Goal: Transaction & Acquisition: Download file/media

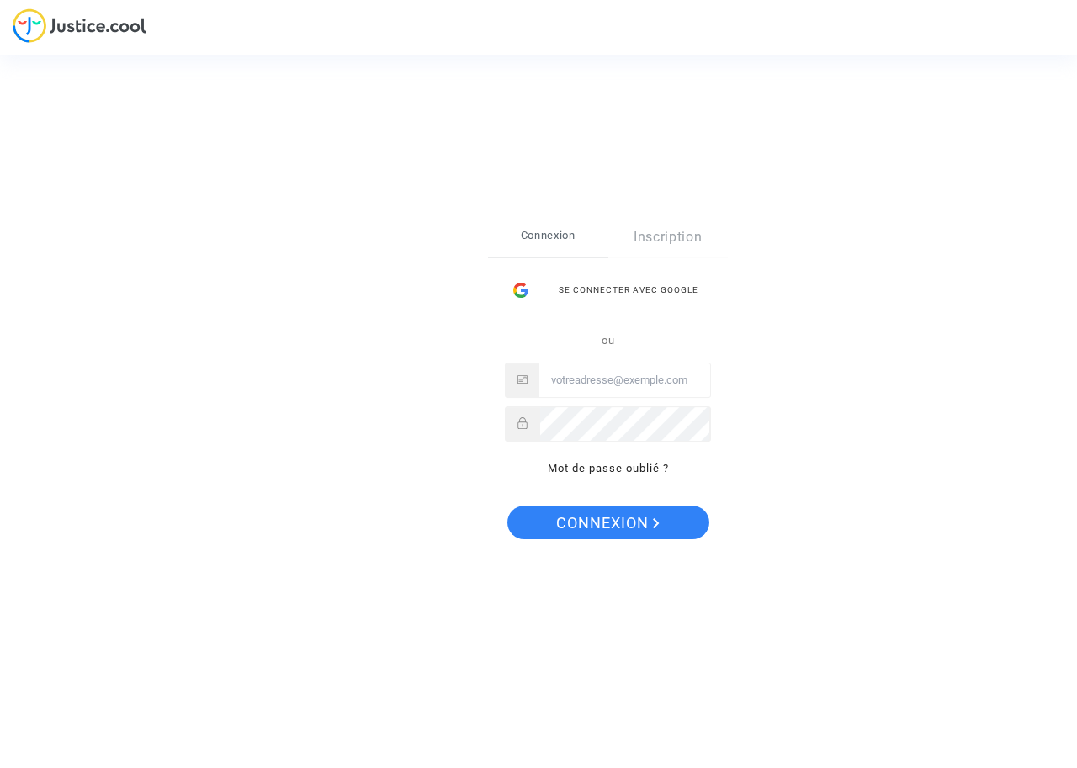
type input "nizar.belhi@tunisair.com.tn"
click at [624, 506] on span "Connexion" at bounding box center [608, 523] width 104 height 35
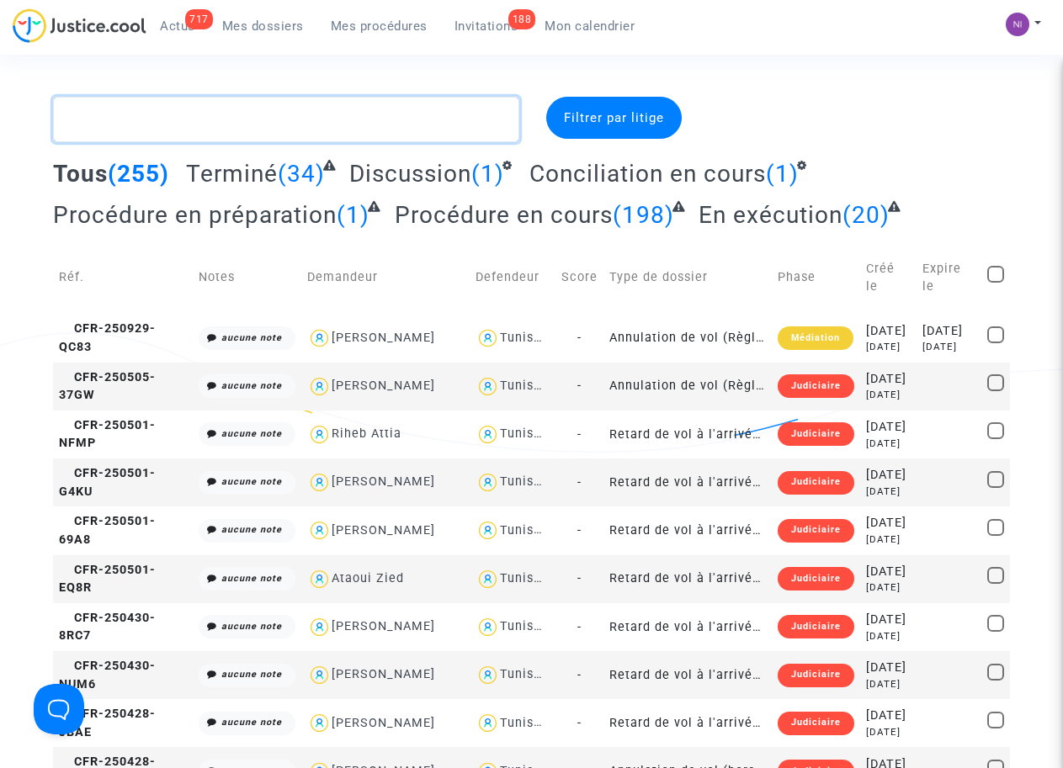
click at [188, 103] on textarea at bounding box center [285, 119] width 465 height 45
paste textarea "CFR-210802-MNDD"
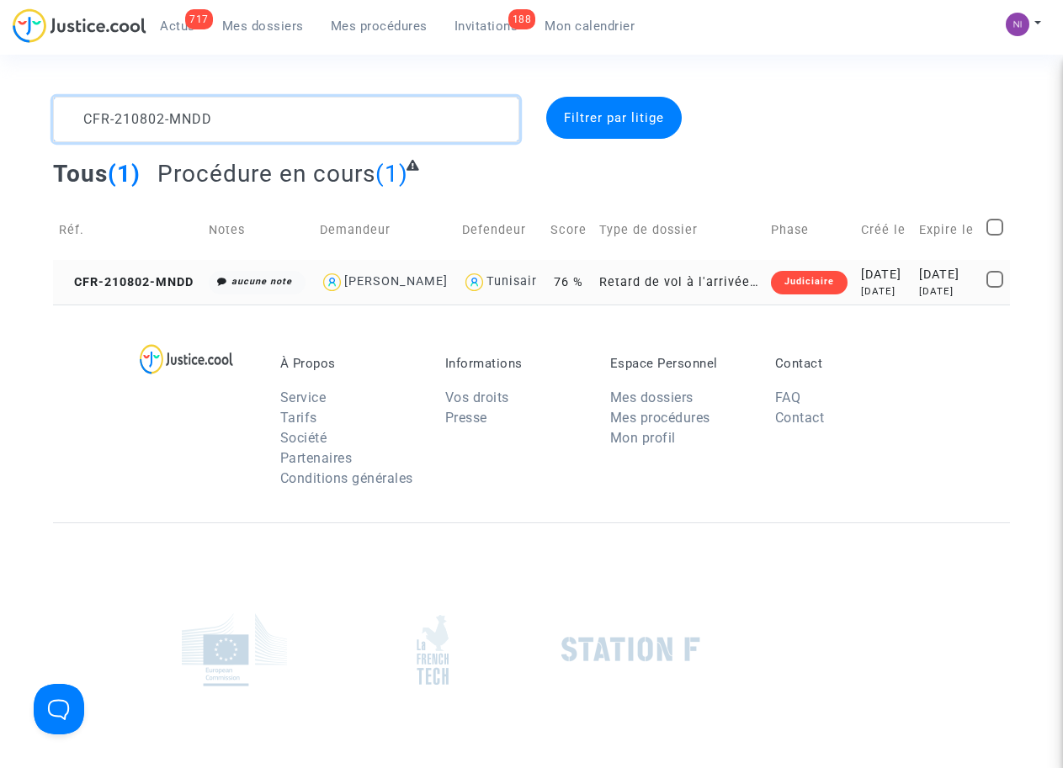
type textarea "CFR-210802-MNDD"
click at [948, 284] on div "2022-07-16" at bounding box center [947, 275] width 56 height 19
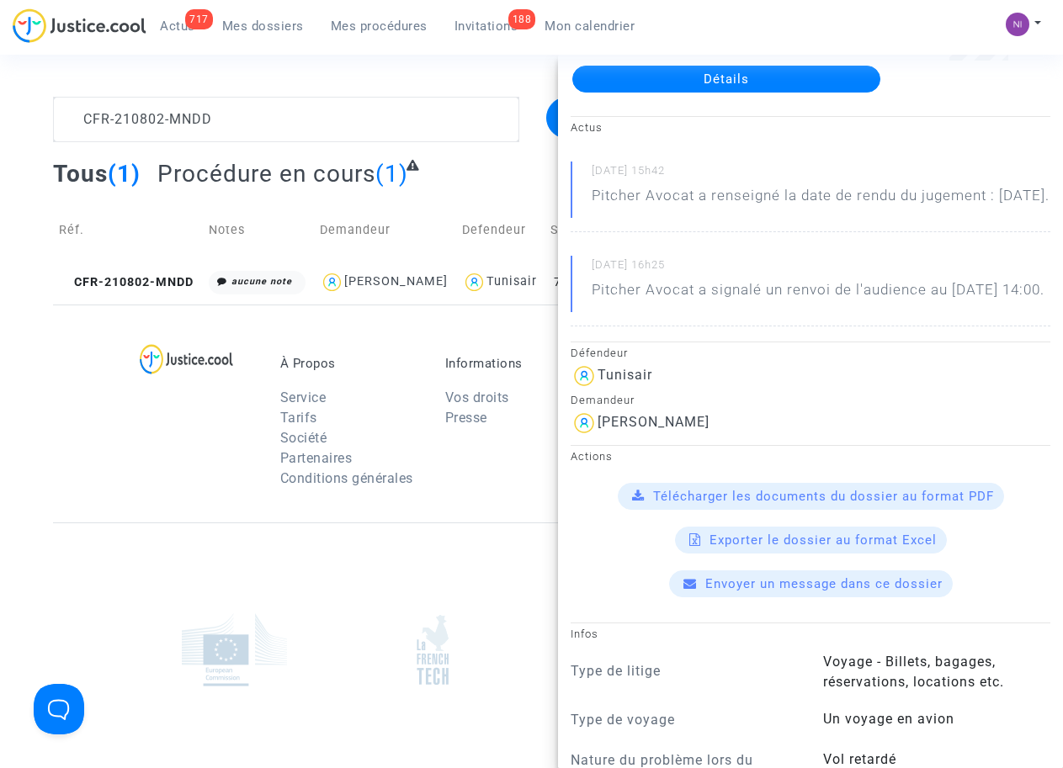
scroll to position [107, 0]
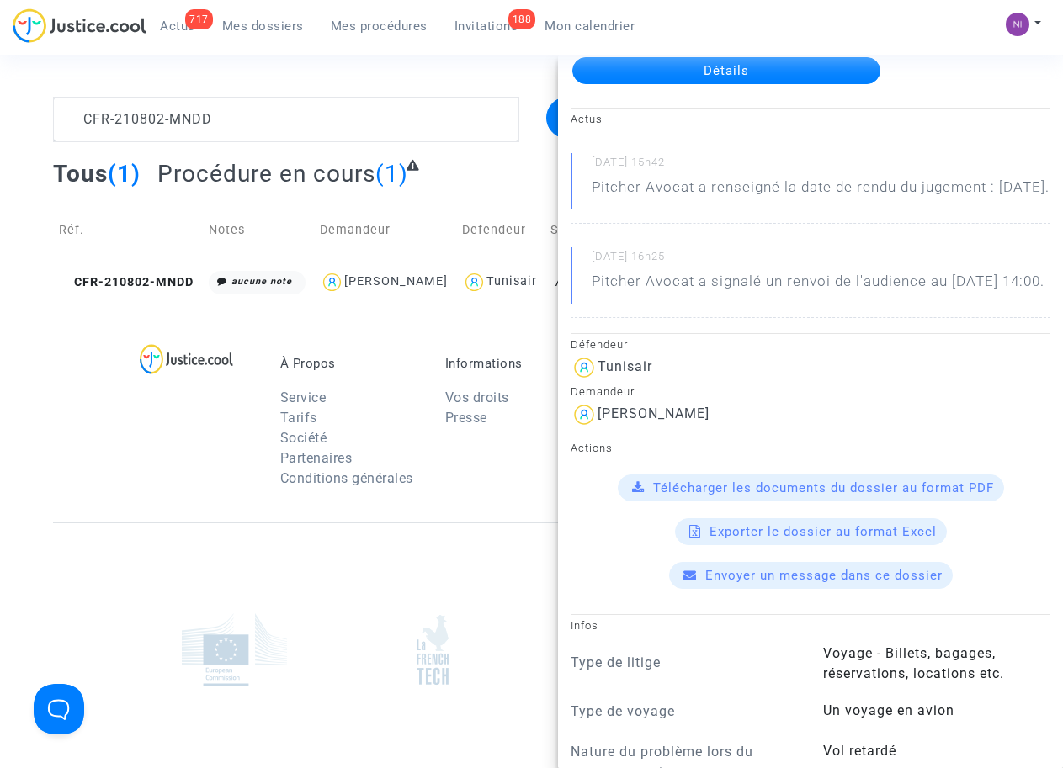
click at [794, 496] on span "Télécharger les documents du dossier au format PDF" at bounding box center [823, 488] width 341 height 15
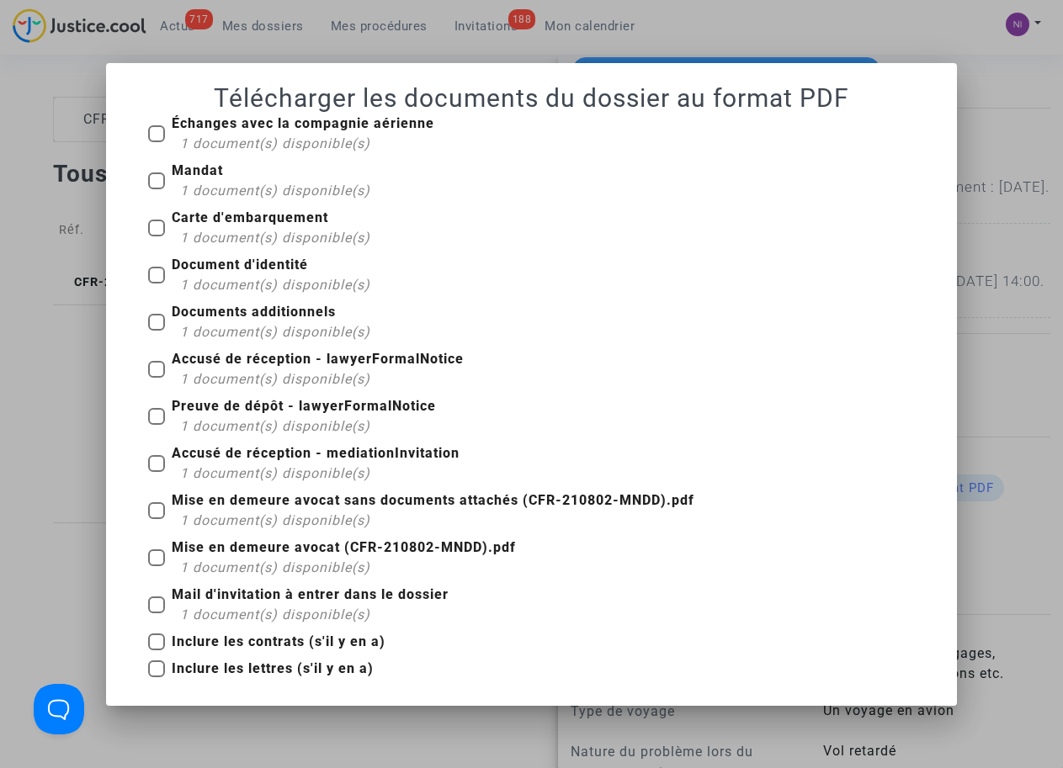
click at [145, 318] on div "Documents additionnels 1 document(s) disponible(s)" at bounding box center [531, 325] width 792 height 47
click at [162, 321] on span at bounding box center [156, 322] width 17 height 17
click at [157, 331] on input "Documents additionnels 1 document(s) disponible(s)" at bounding box center [156, 331] width 1 height 1
checkbox input "true"
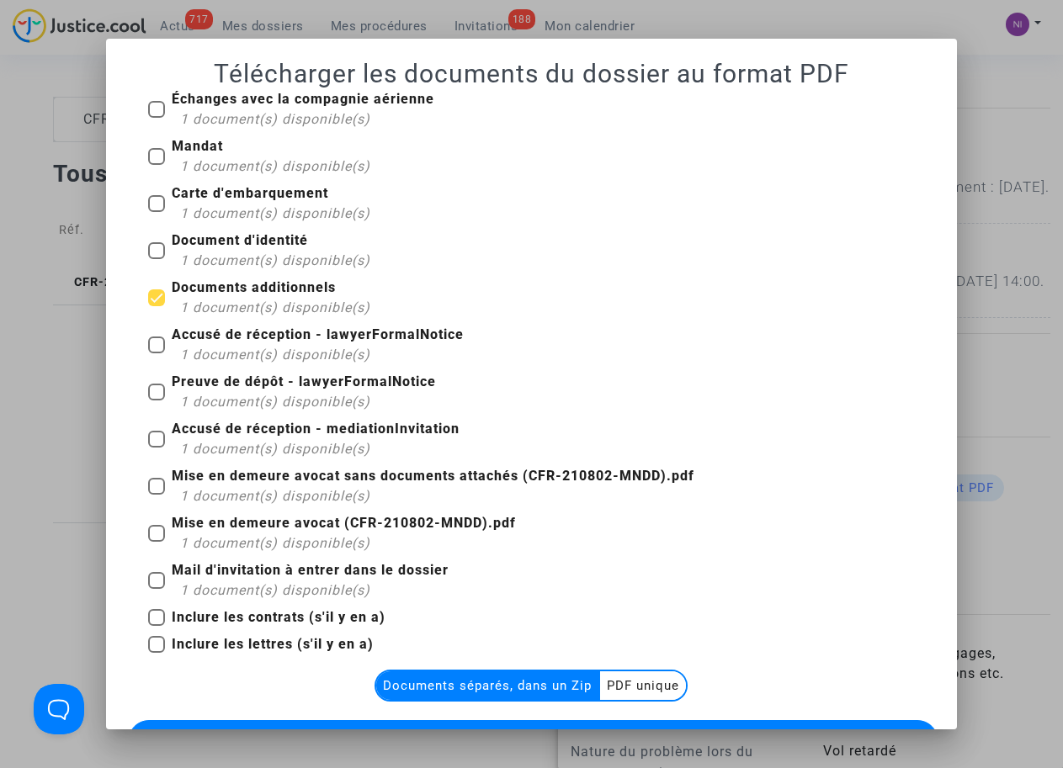
click at [613, 692] on multi-toggle-item "PDF unique" at bounding box center [643, 686] width 86 height 29
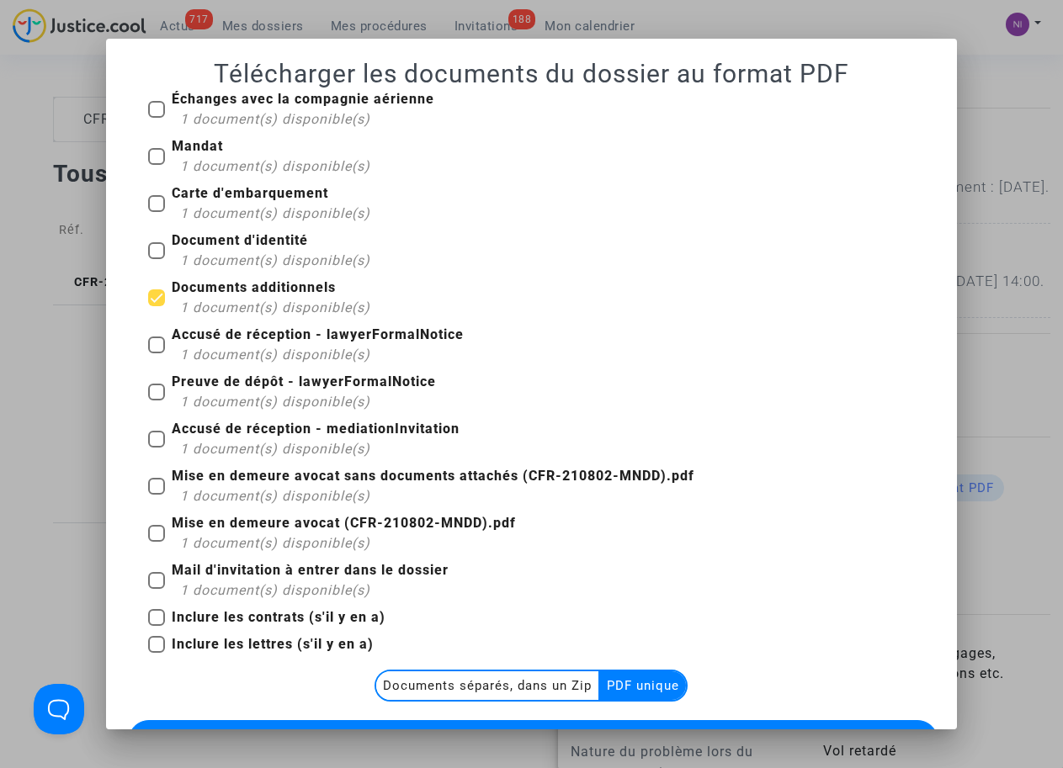
scroll to position [80, 0]
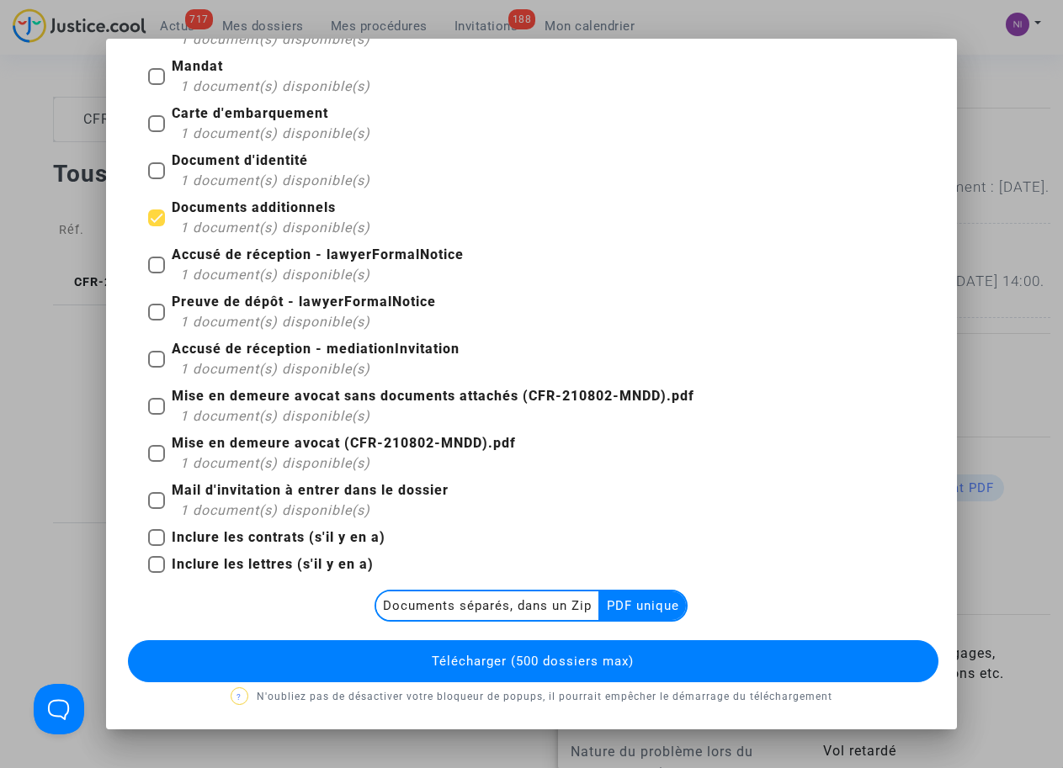
click at [589, 659] on span "Télécharger (500 dossiers max)" at bounding box center [533, 661] width 202 height 15
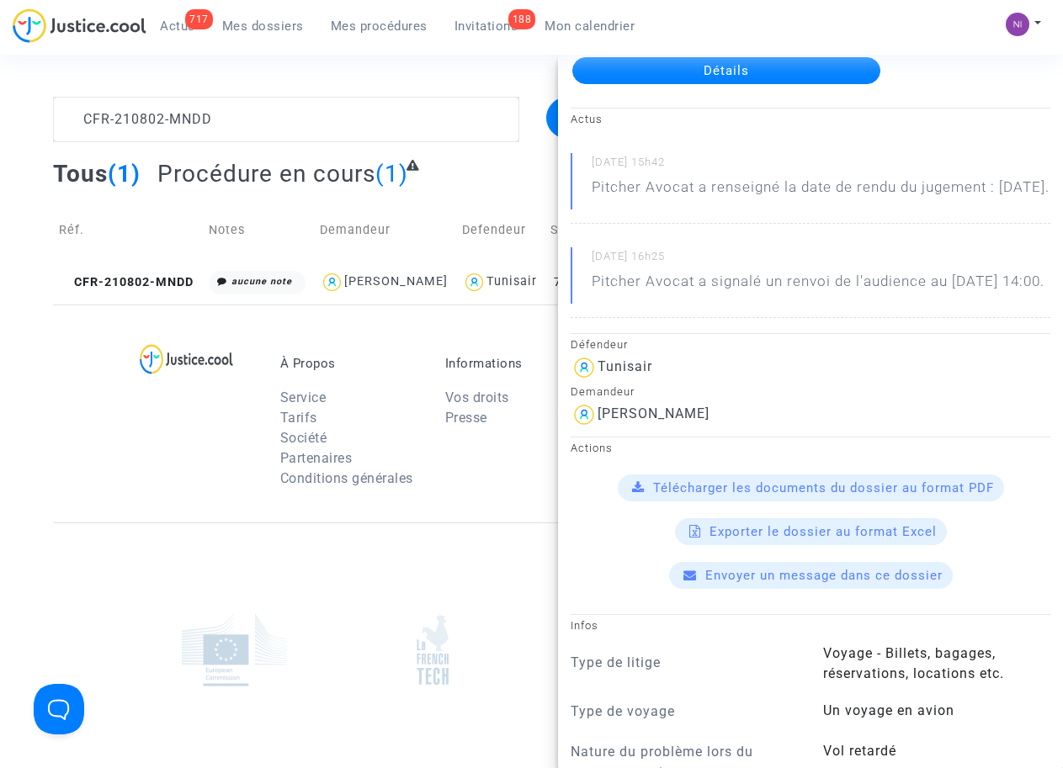
click at [712, 496] on span "Télécharger les documents du dossier au format PDF" at bounding box center [823, 488] width 341 height 15
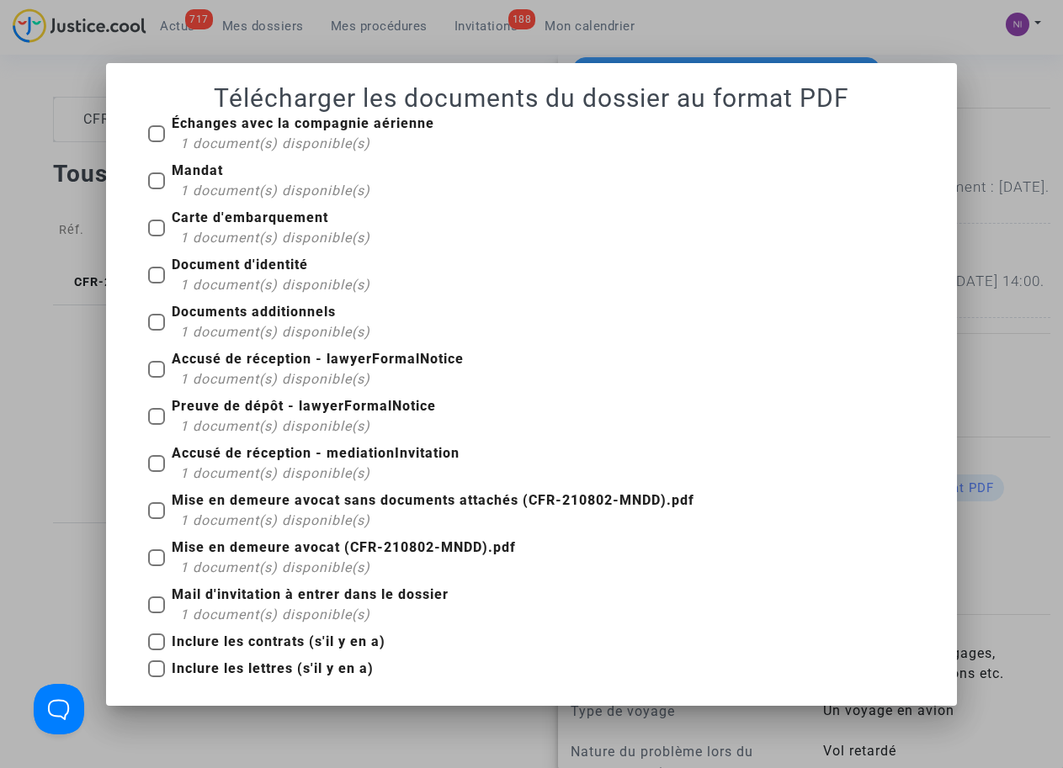
click at [158, 374] on span at bounding box center [156, 369] width 17 height 17
click at [157, 378] on input "Accusé de réception - lawyerFormalNotice 1 document(s) disponible(s)" at bounding box center [156, 378] width 1 height 1
checkbox input "true"
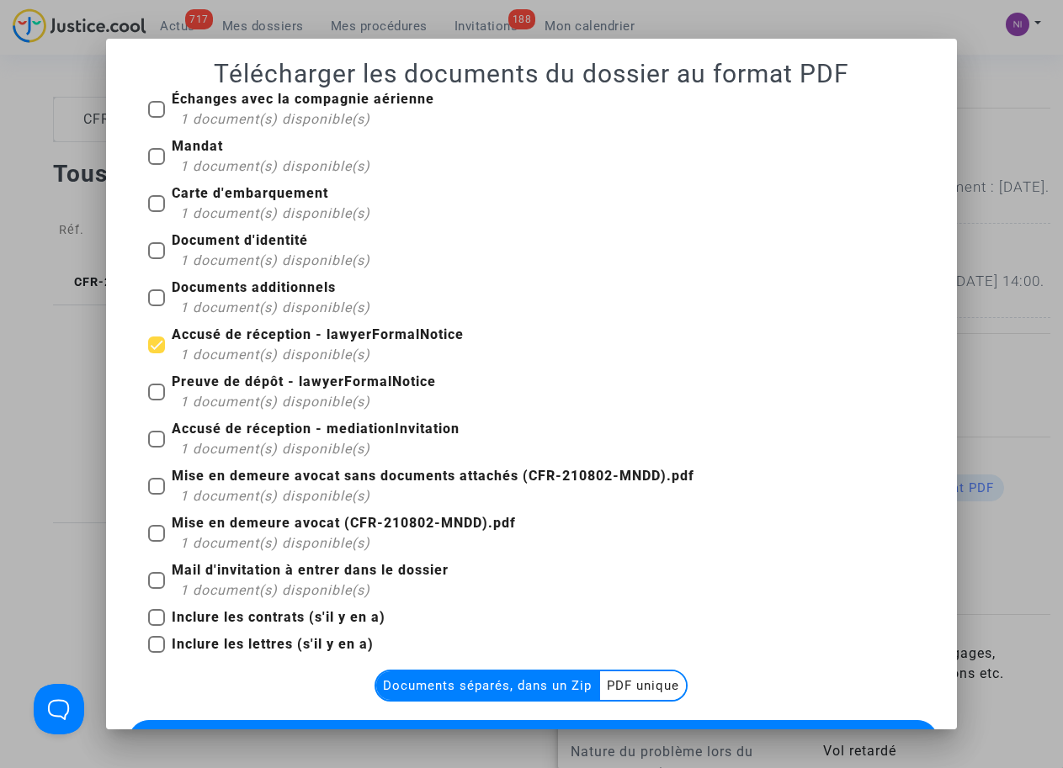
click at [629, 693] on multi-toggle-item "PDF unique" at bounding box center [643, 686] width 86 height 29
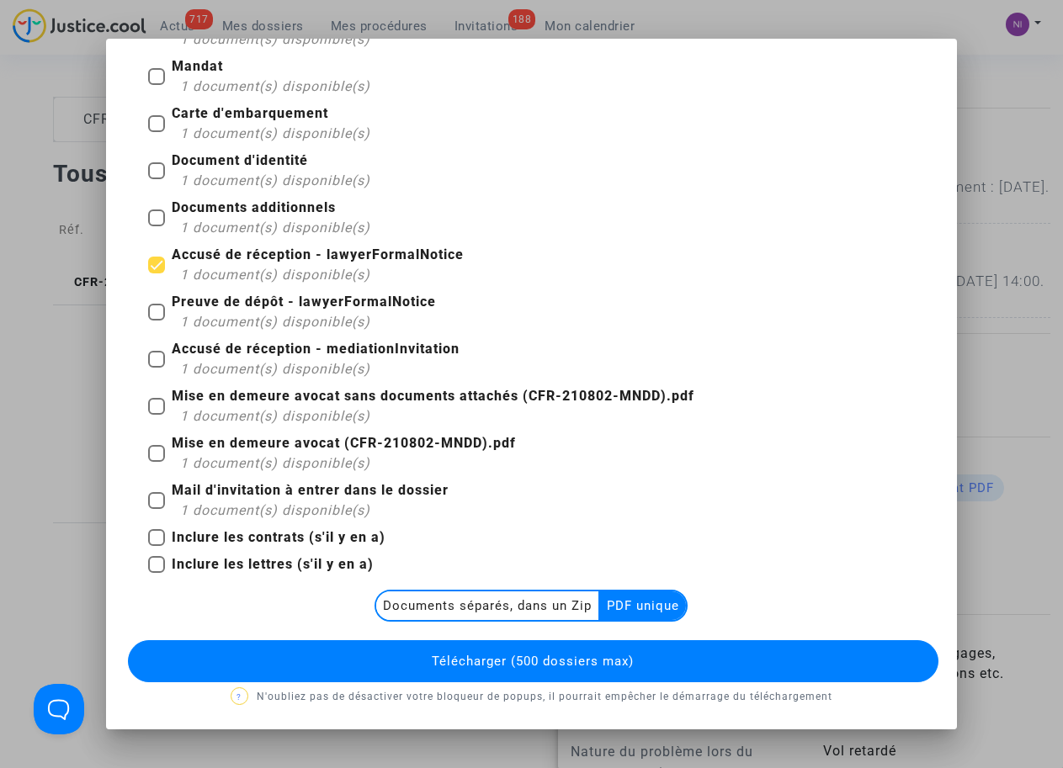
click at [640, 652] on button "Télécharger (500 dossiers max)" at bounding box center [533, 661] width 810 height 42
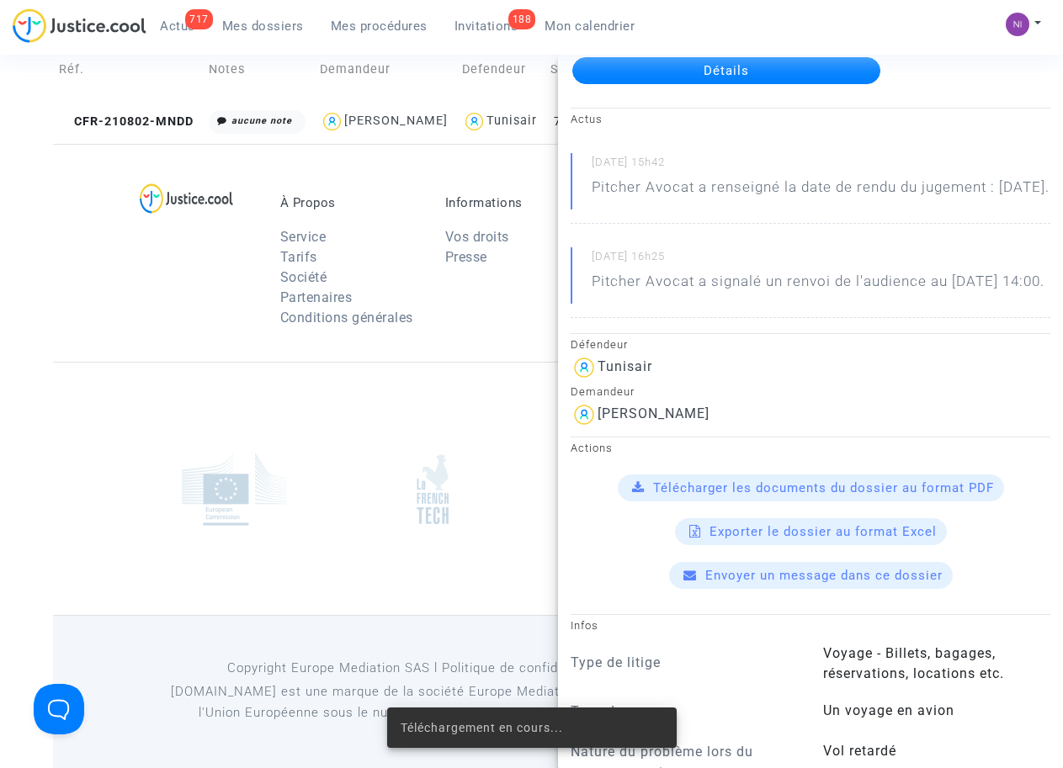
scroll to position [179, 0]
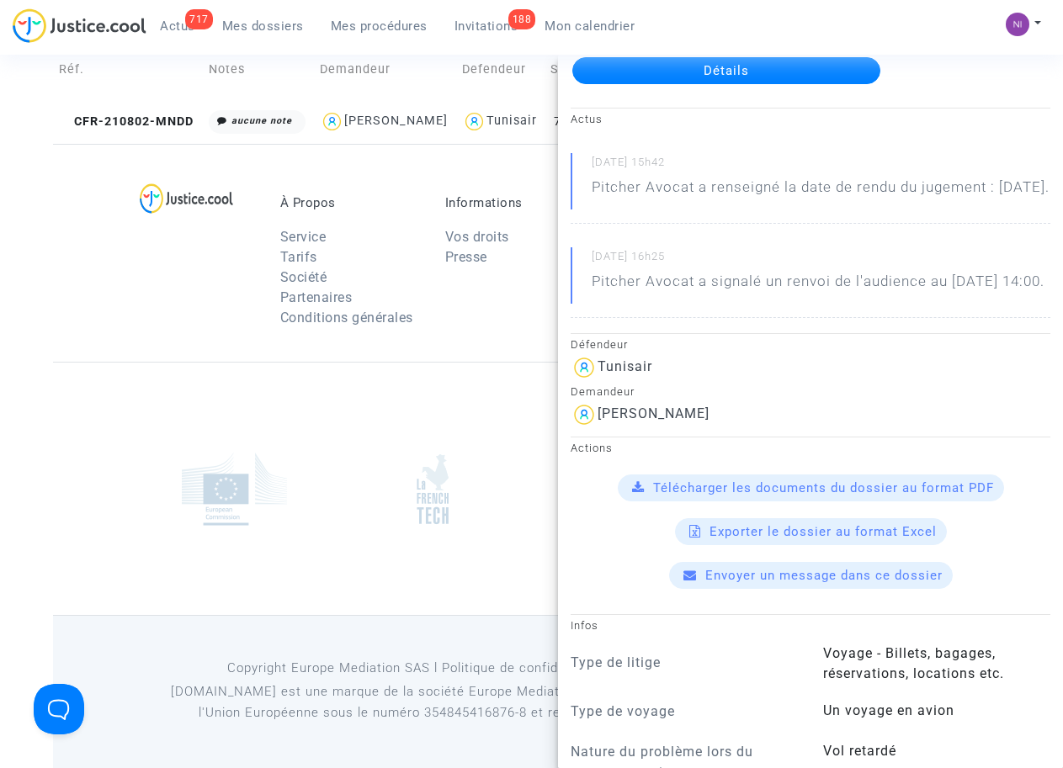
click at [738, 496] on span "Télécharger les documents du dossier au format PDF" at bounding box center [823, 488] width 341 height 15
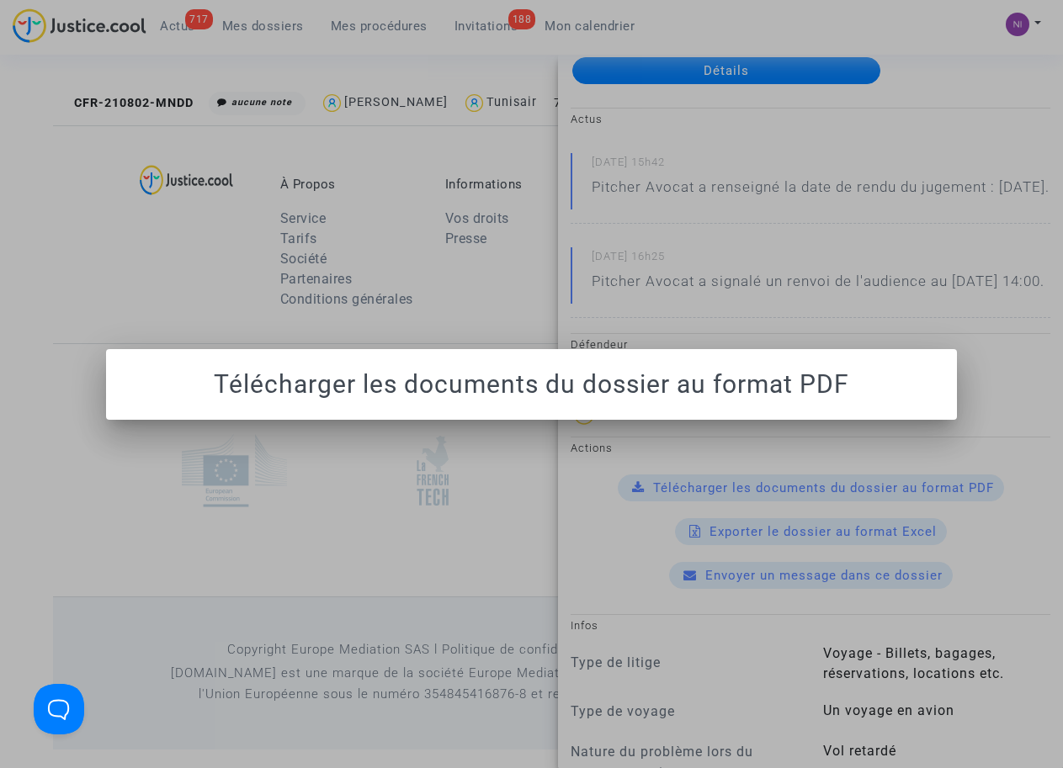
scroll to position [0, 0]
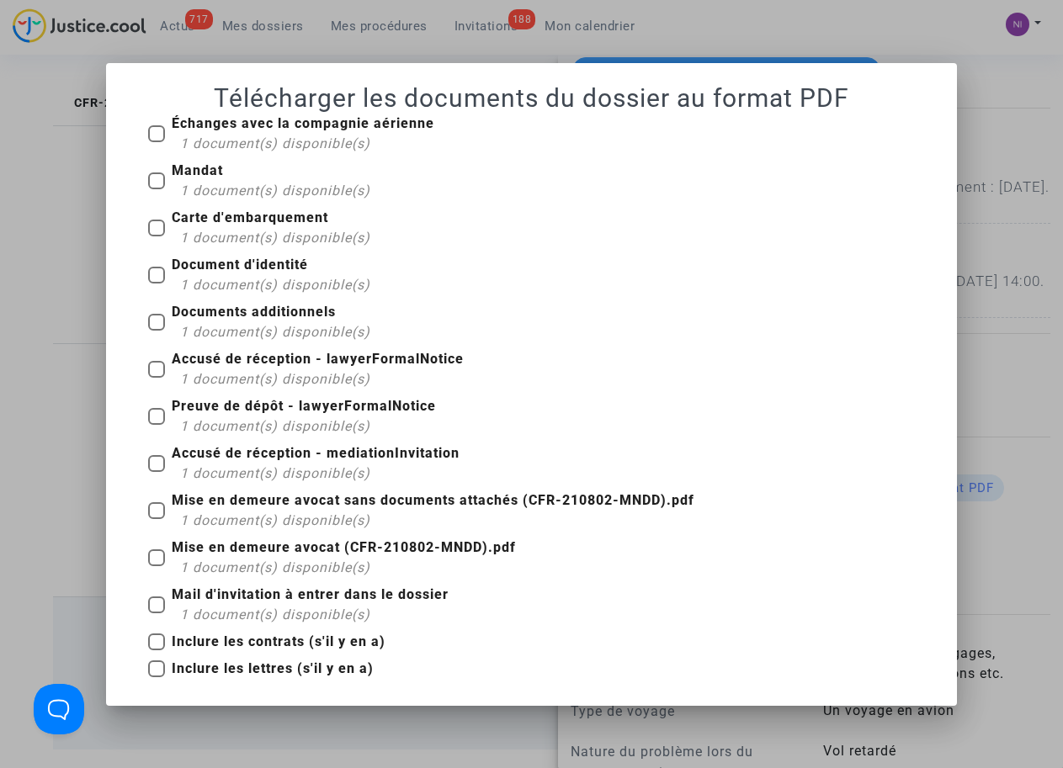
click at [936, 38] on div at bounding box center [531, 384] width 1063 height 768
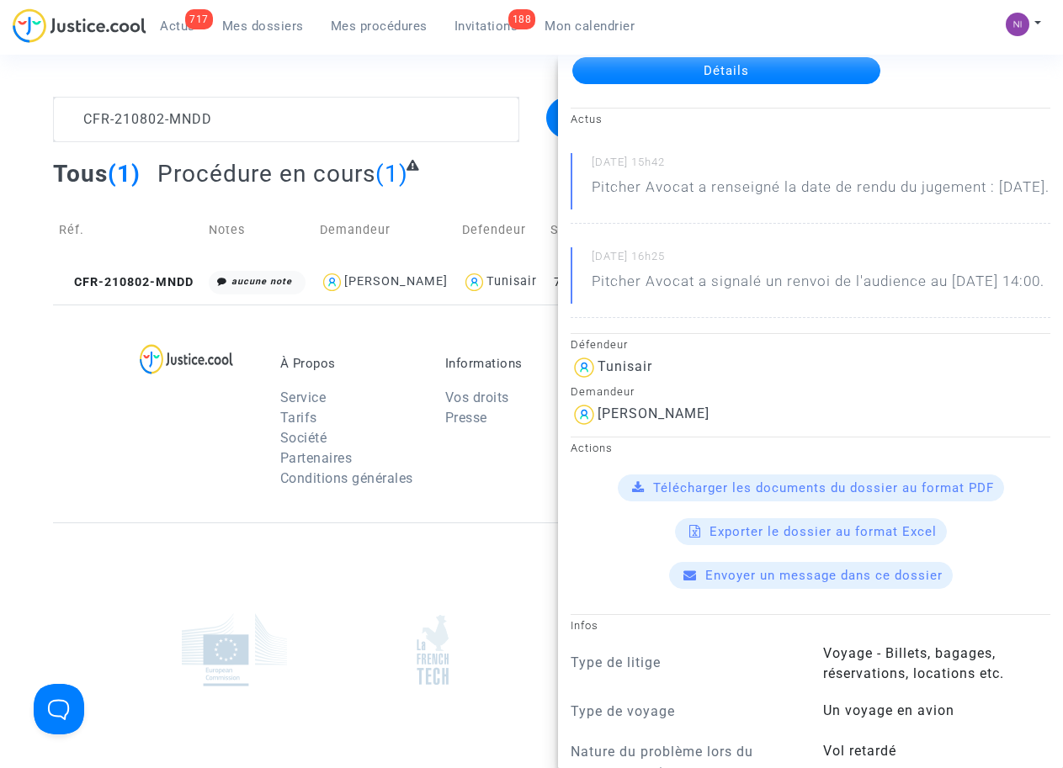
click at [115, 451] on div "À Propos Service Tarifs Société Partenaires Conditions générales Informations V…" at bounding box center [531, 414] width 957 height 218
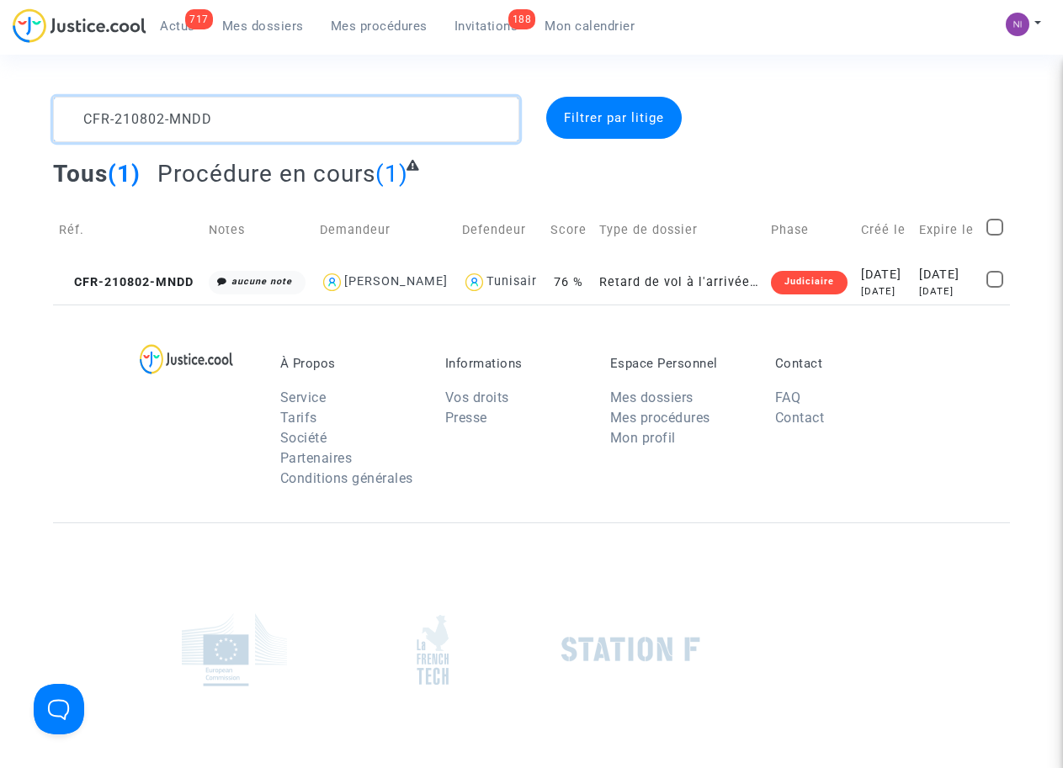
click at [210, 119] on textarea at bounding box center [285, 119] width 465 height 45
drag, startPoint x: 250, startPoint y: 117, endPoint x: 0, endPoint y: 117, distance: 249.9
click at [0, 117] on div "CFR-210802-MNDD Filtrer par litige Tous (1) Procédure en cours (1) Réf. Notes D…" at bounding box center [531, 201] width 1063 height 208
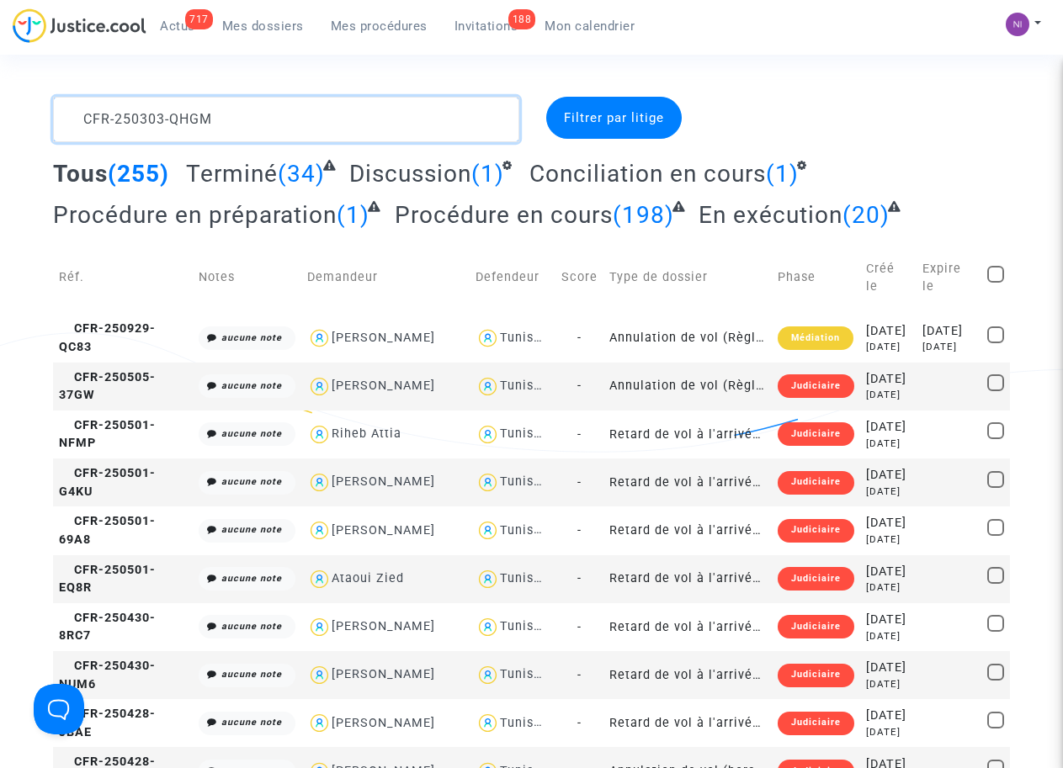
click at [284, 125] on textarea at bounding box center [285, 119] width 465 height 45
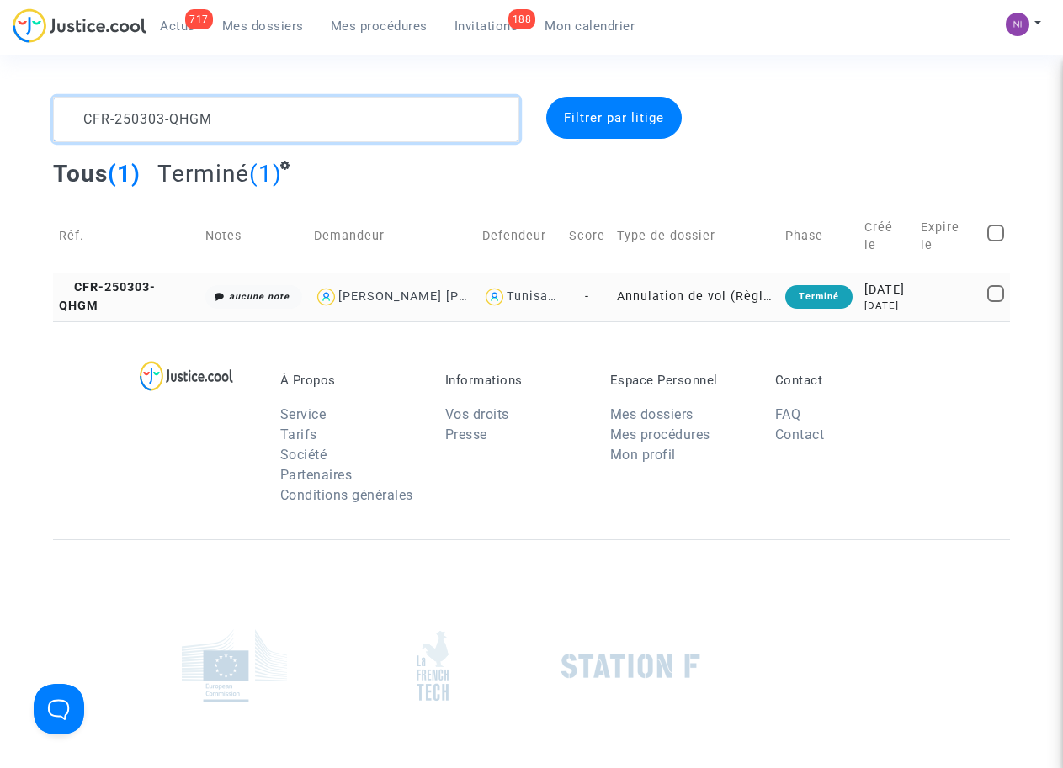
type textarea "CFR-250303-QHGM"
click at [894, 295] on div "2025-03-03" at bounding box center [886, 290] width 45 height 19
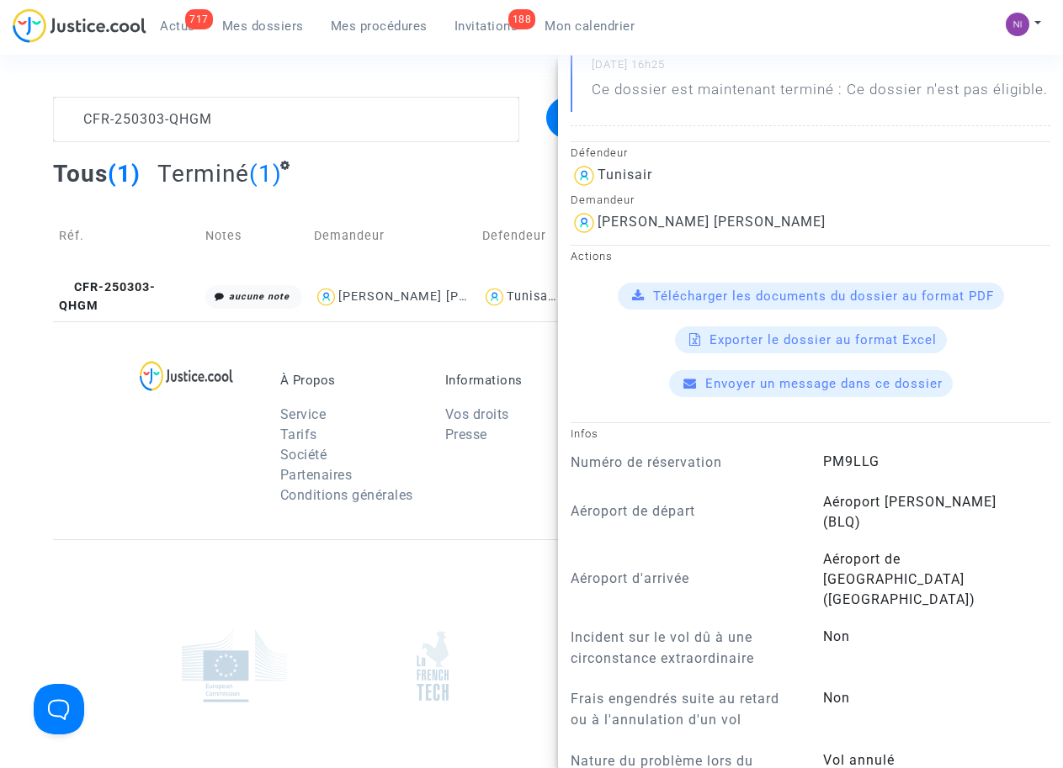
scroll to position [321, 0]
click at [862, 303] on span "Télécharger les documents du dossier au format PDF" at bounding box center [823, 295] width 341 height 15
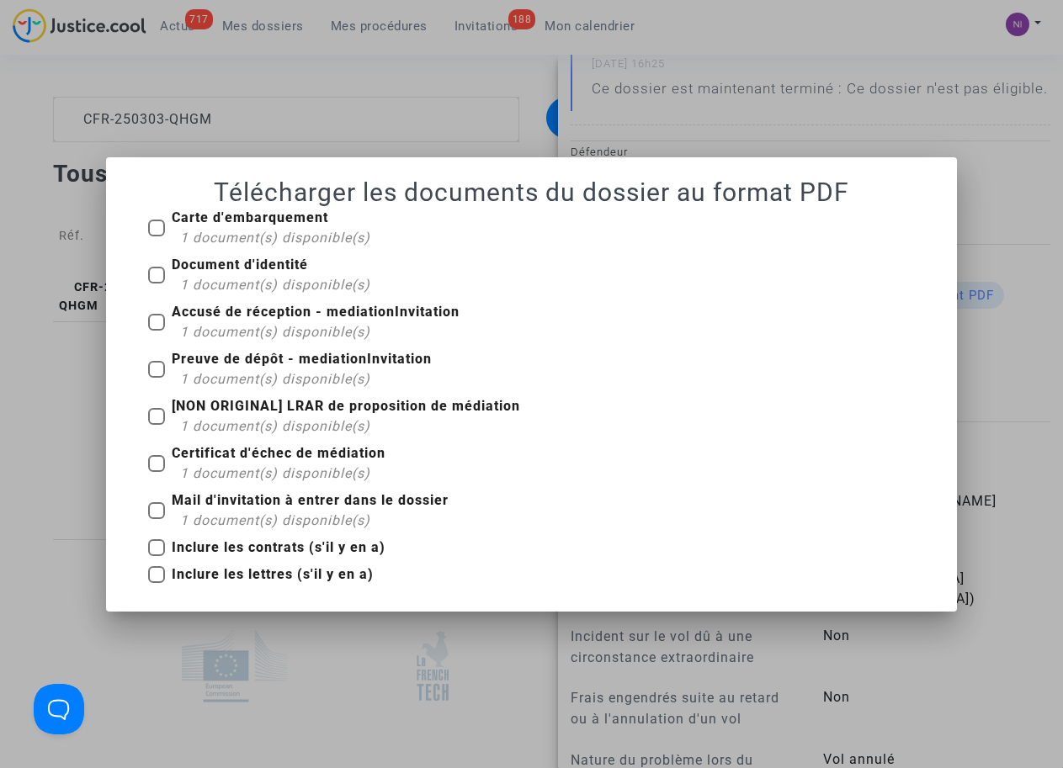
click at [470, 81] on div at bounding box center [531, 384] width 1063 height 768
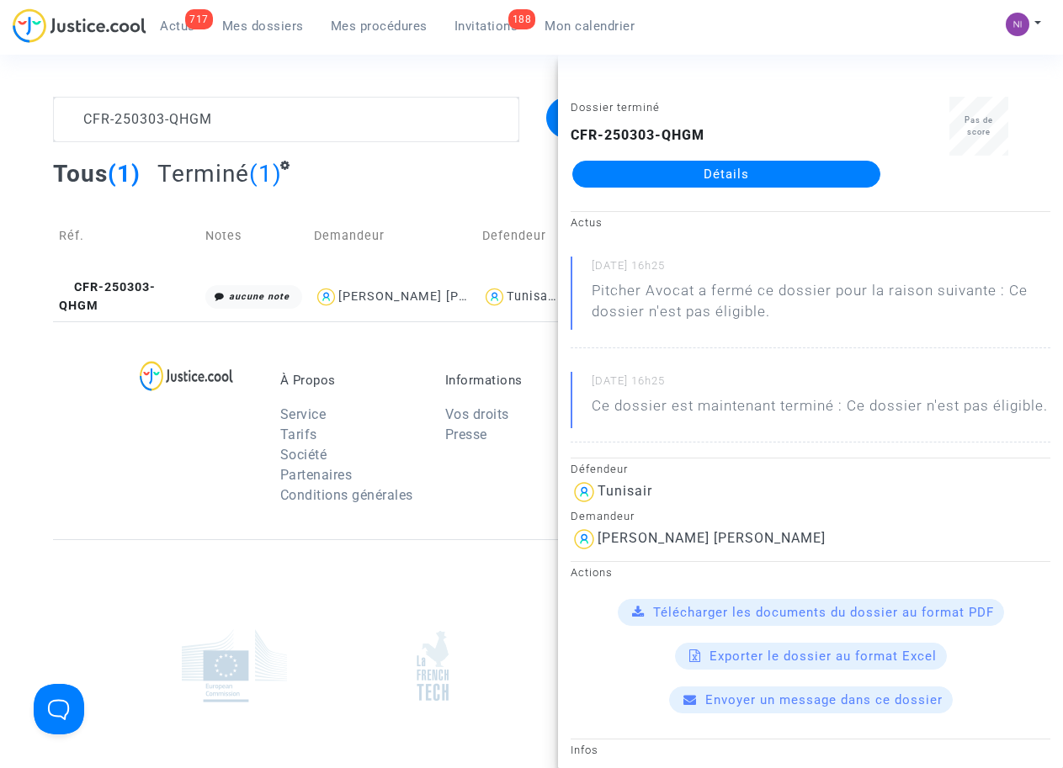
scroll to position [0, 0]
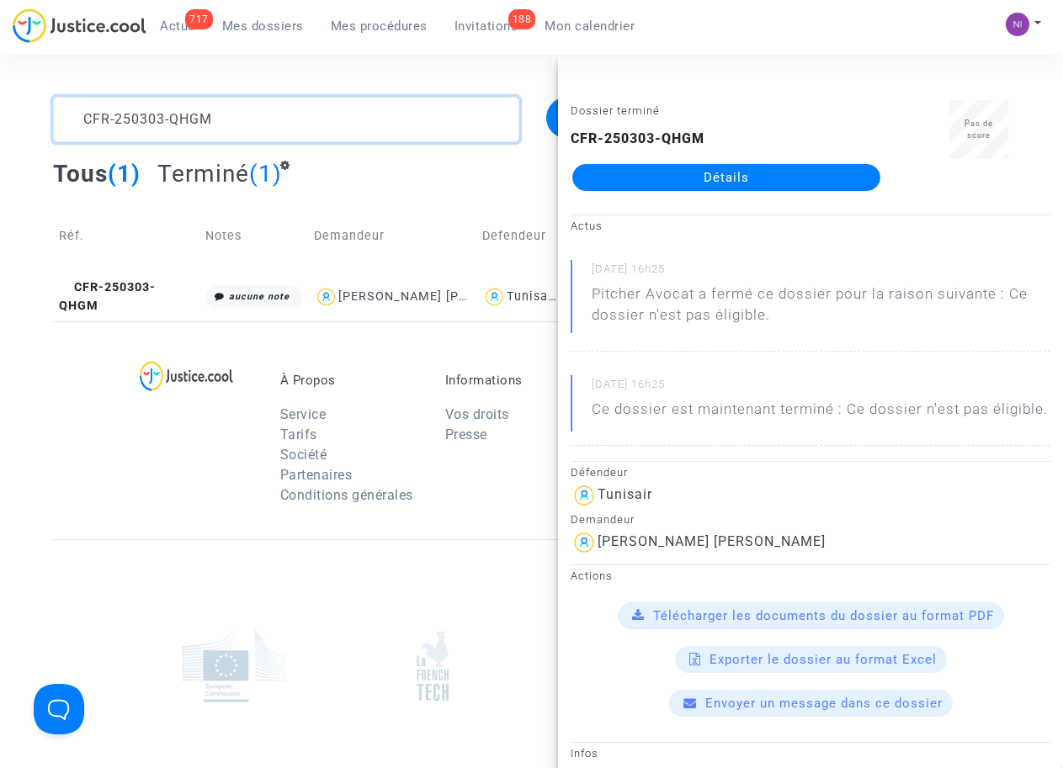
click at [238, 135] on textarea at bounding box center [285, 119] width 465 height 45
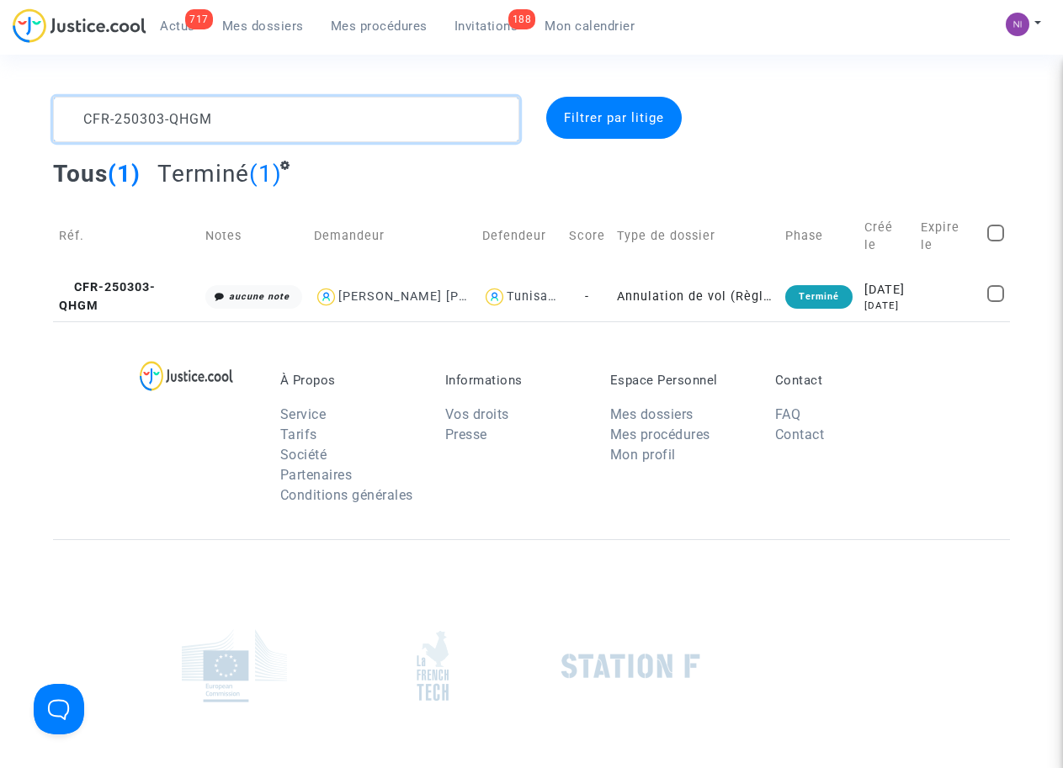
drag, startPoint x: 247, startPoint y: 119, endPoint x: 0, endPoint y: 110, distance: 246.7
click at [0, 112] on div "CFR-250303-QHGM Filtrer par litige Tous (1) Terminé (1) Réf. Notes Demandeur De…" at bounding box center [531, 209] width 1063 height 225
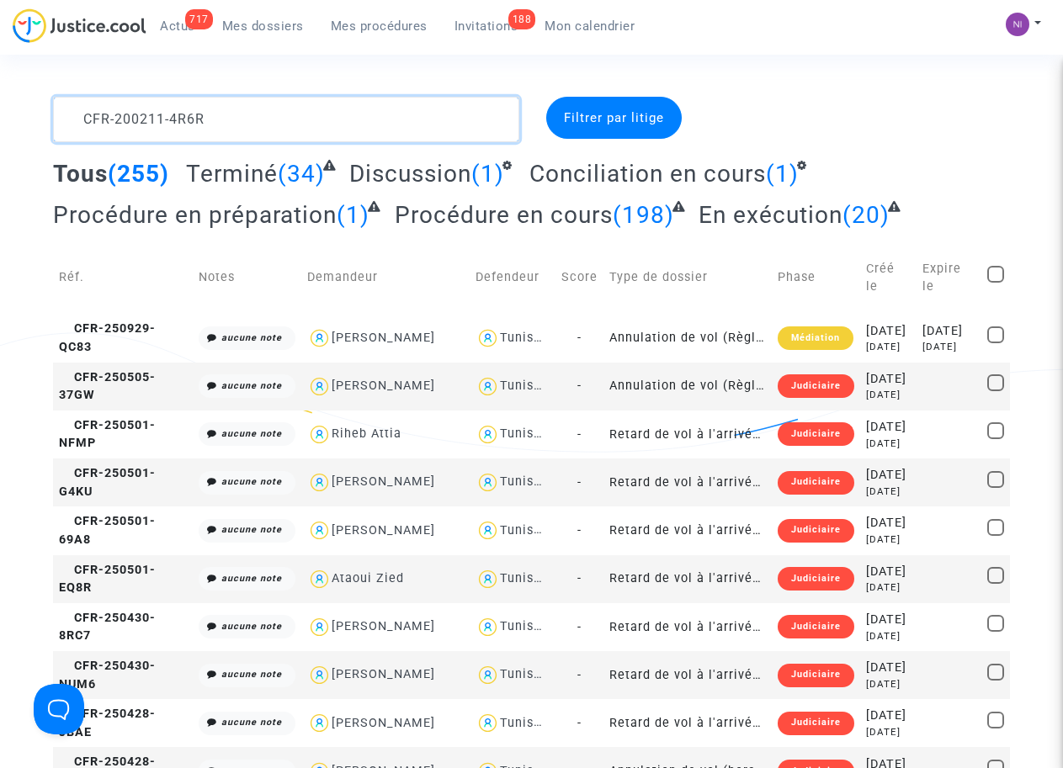
click at [243, 125] on textarea at bounding box center [285, 119] width 465 height 45
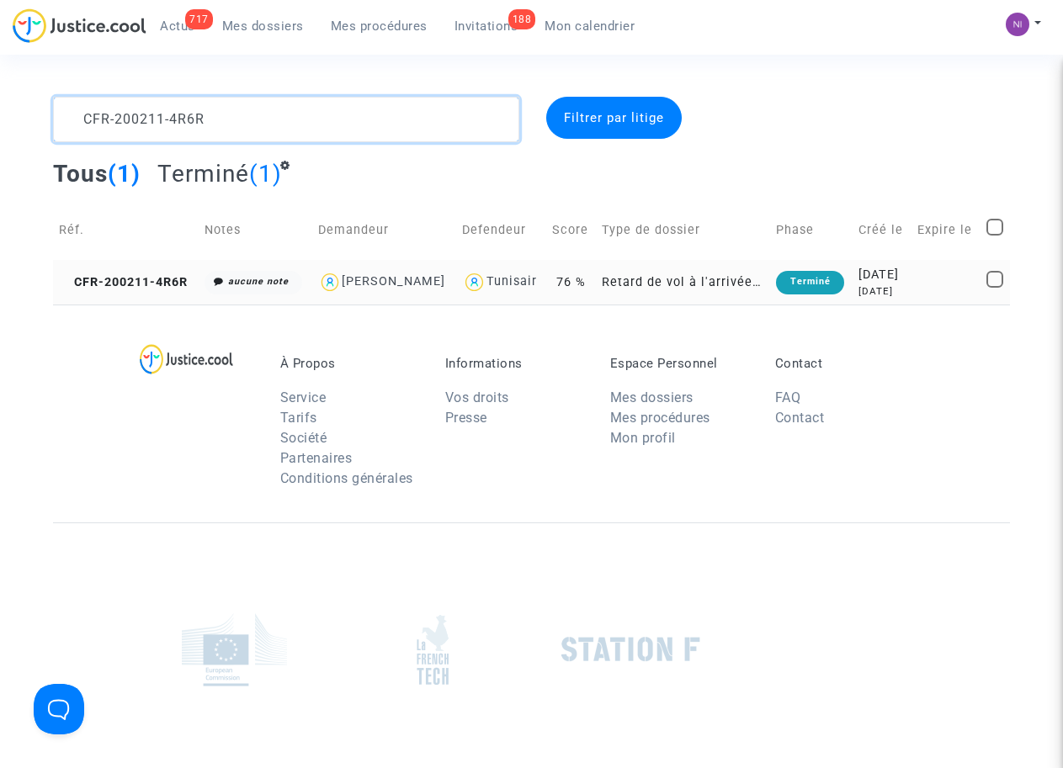
type textarea "CFR-200211-4R6R"
click at [919, 277] on td at bounding box center [945, 282] width 69 height 45
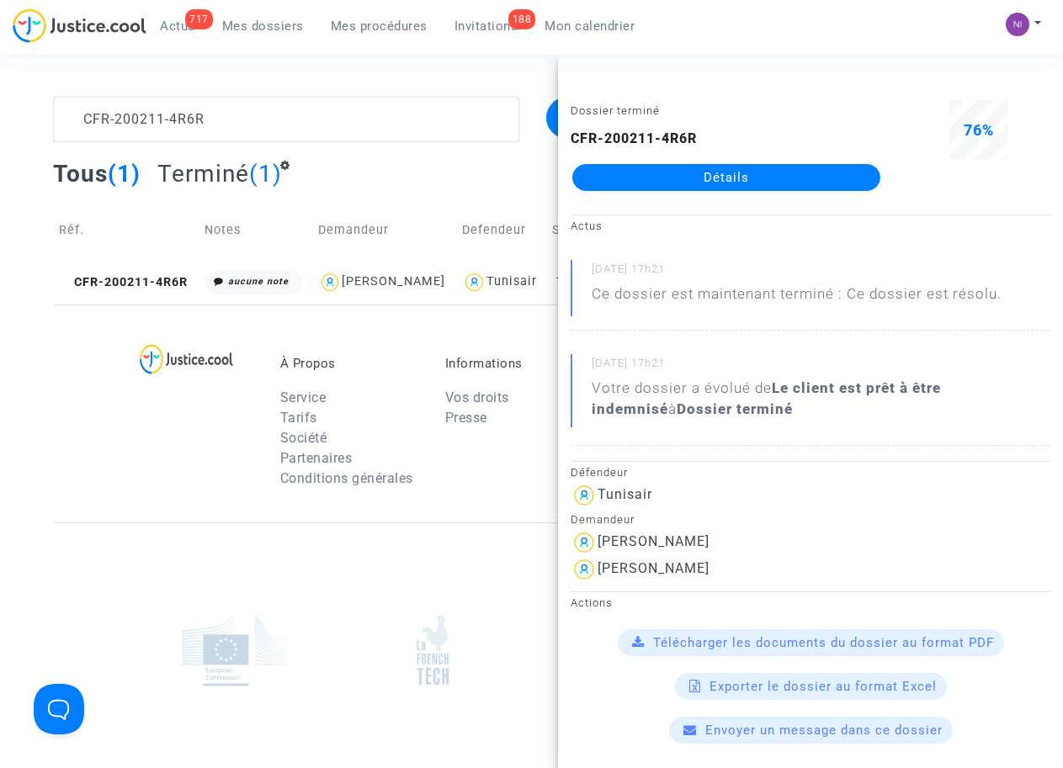
drag, startPoint x: 713, startPoint y: 544, endPoint x: 593, endPoint y: 539, distance: 119.6
click at [592, 539] on div "Andre HILLION" at bounding box center [811, 542] width 480 height 27
drag, startPoint x: 593, startPoint y: 539, endPoint x: 632, endPoint y: 535, distance: 38.9
copy div "Andre HILLION"
click at [381, 183] on div "Tous (1) Terminé (1)" at bounding box center [531, 179] width 957 height 41
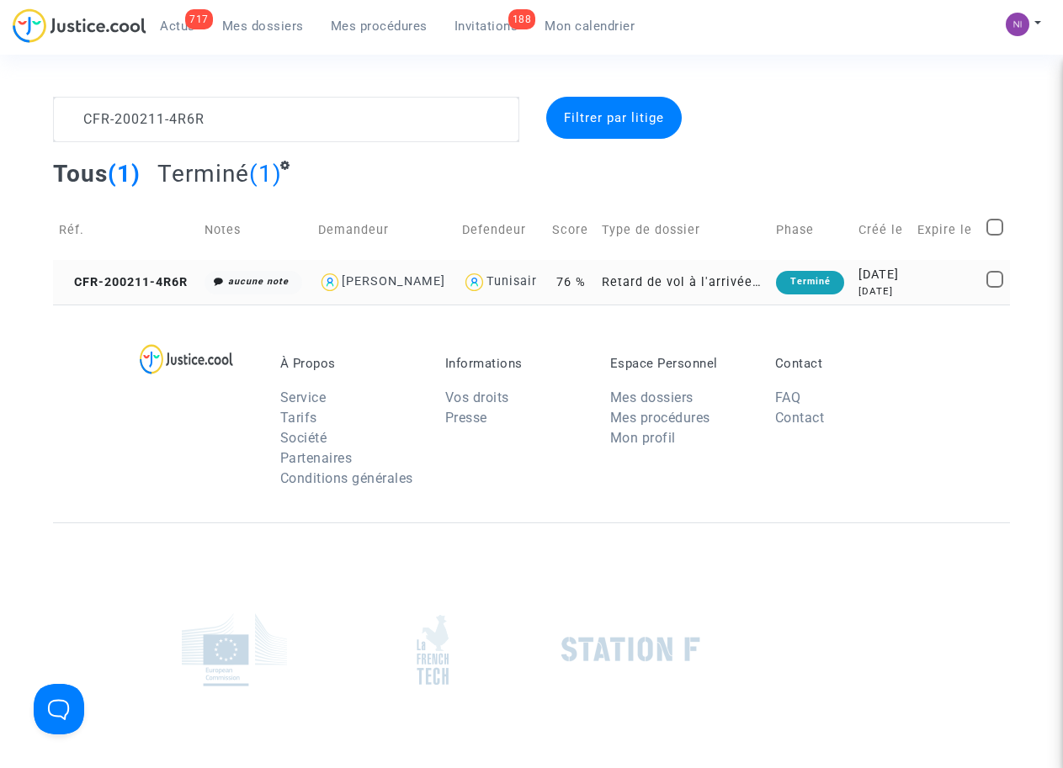
click at [885, 285] on div "6 years ago" at bounding box center [881, 291] width 46 height 14
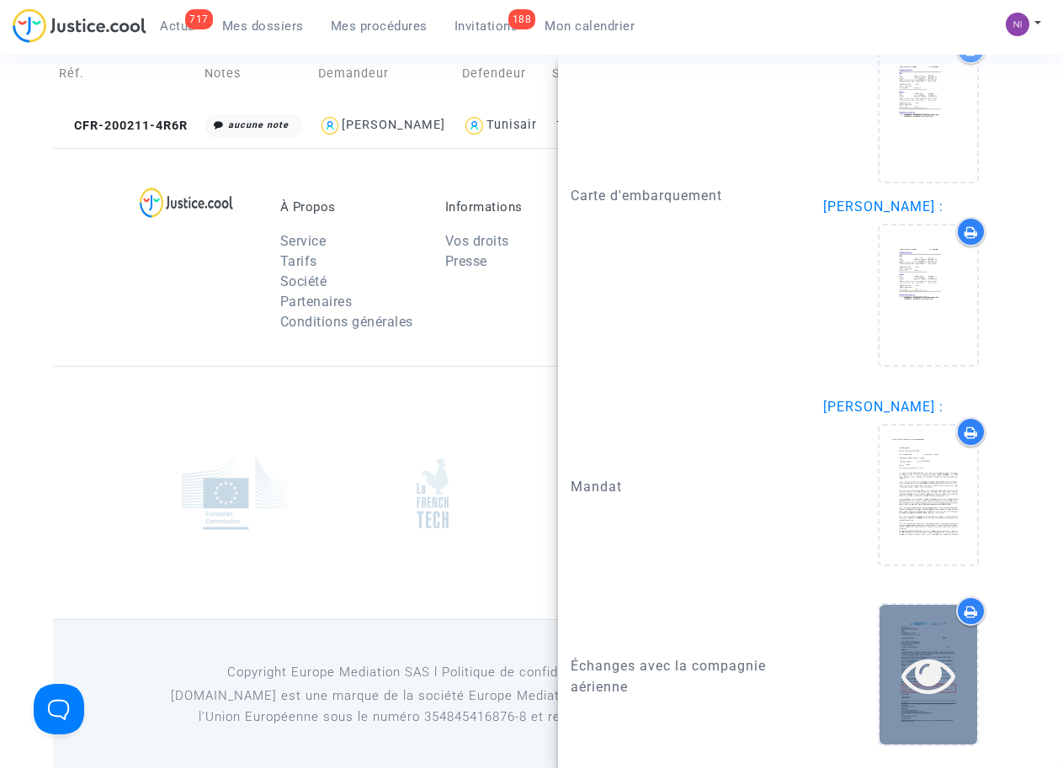
scroll to position [161, 0]
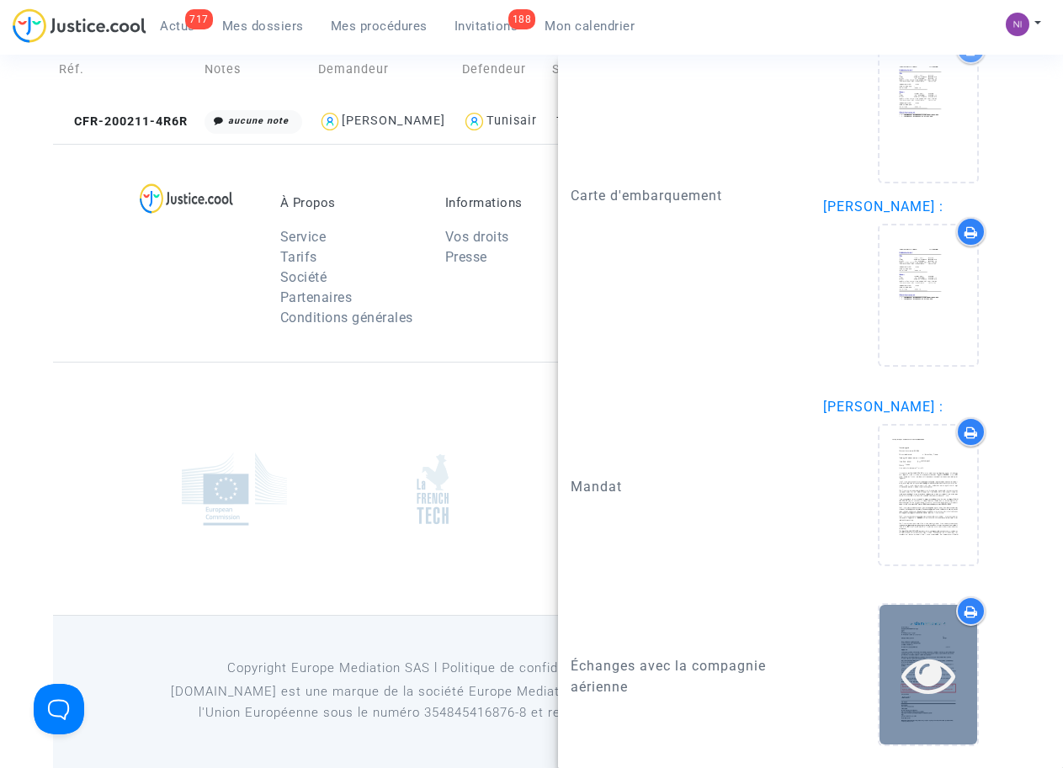
click at [918, 682] on icon at bounding box center [928, 675] width 55 height 54
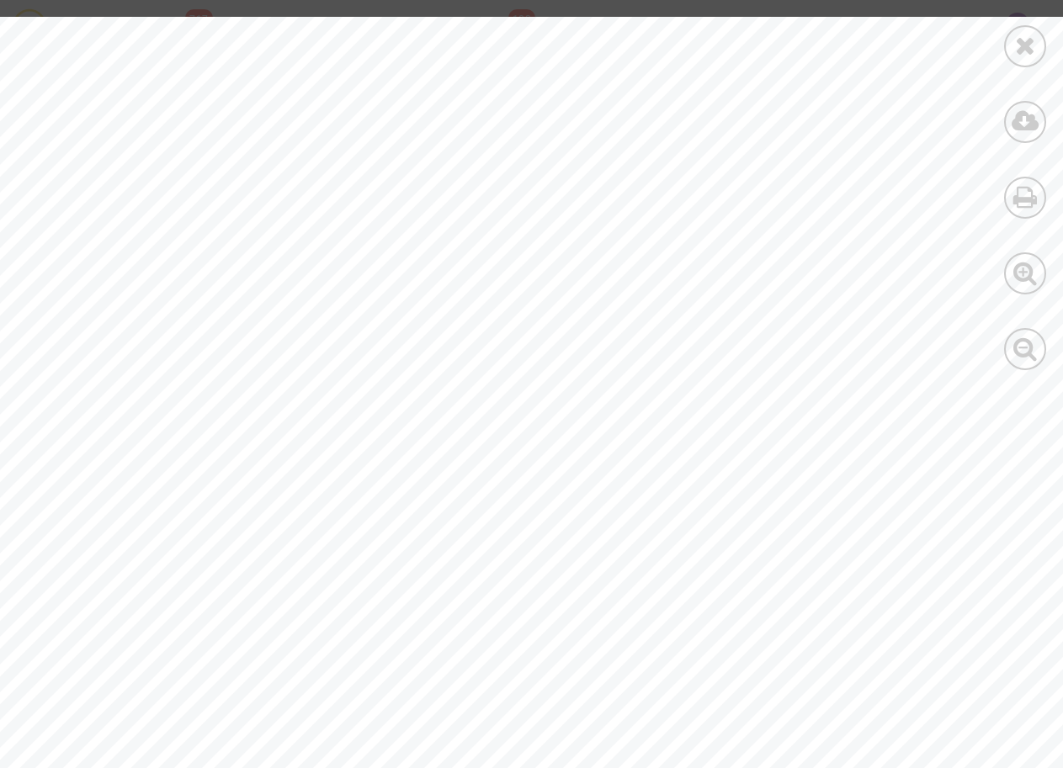
scroll to position [9325, 0]
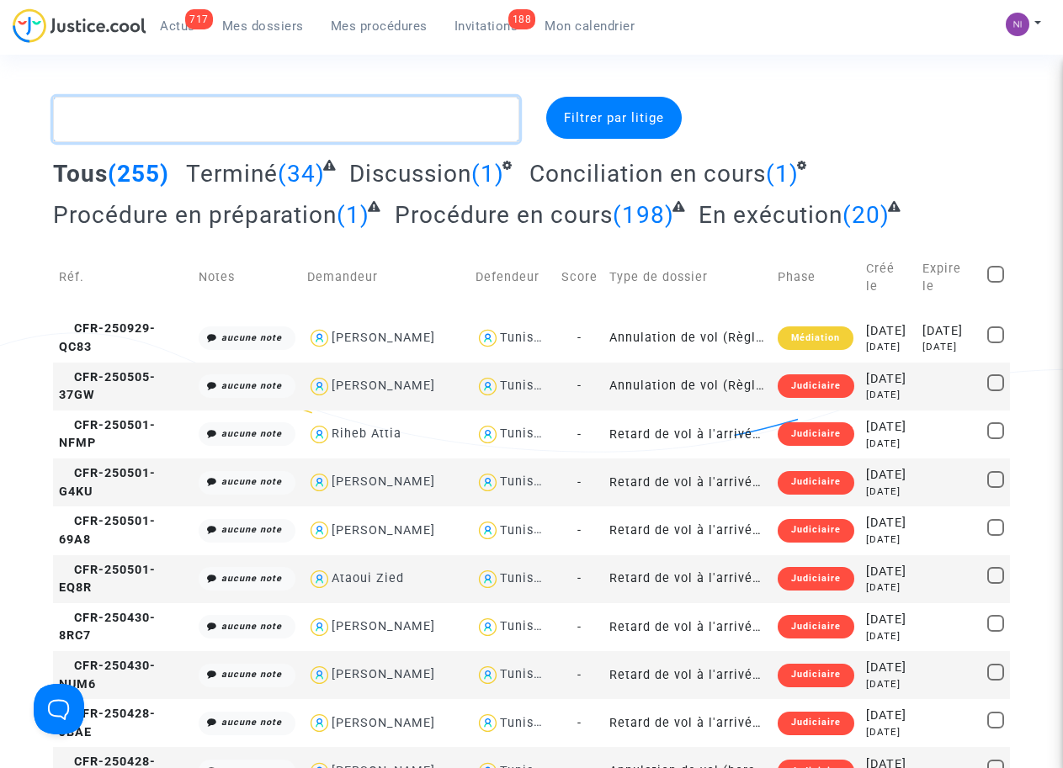
click at [155, 115] on textarea at bounding box center [285, 119] width 465 height 45
paste textarea "CFR-250221-XF9Q"
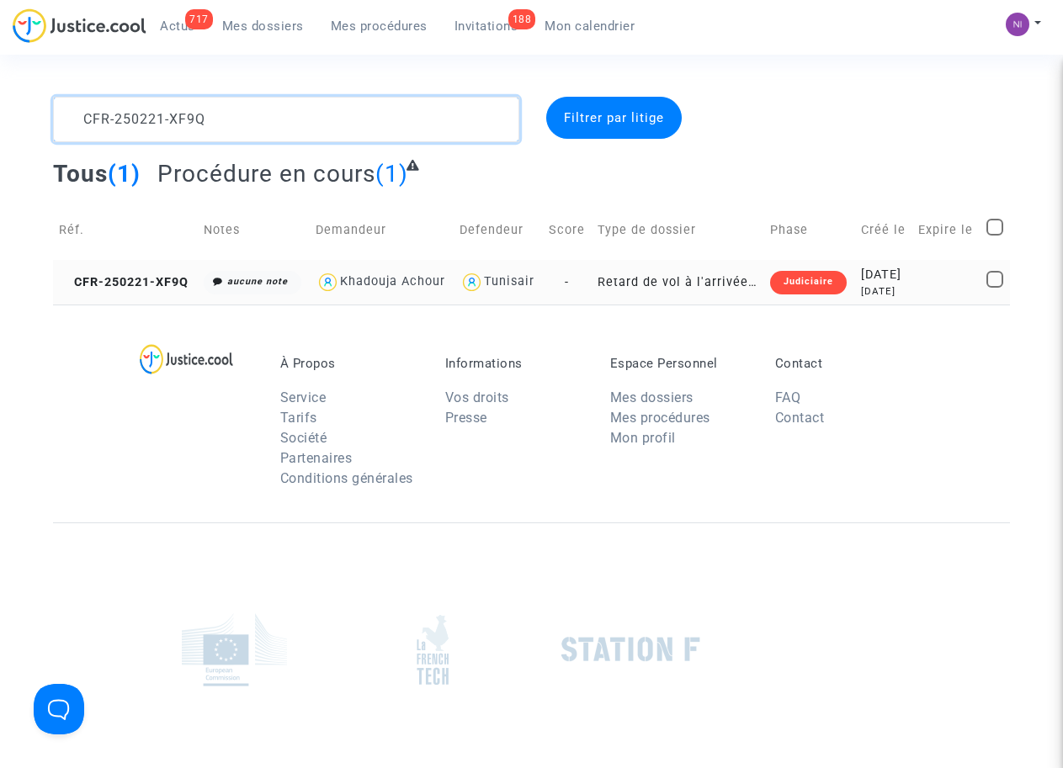
type textarea "CFR-250221-XF9Q"
click at [895, 284] on div "[DATE]" at bounding box center [884, 275] width 46 height 19
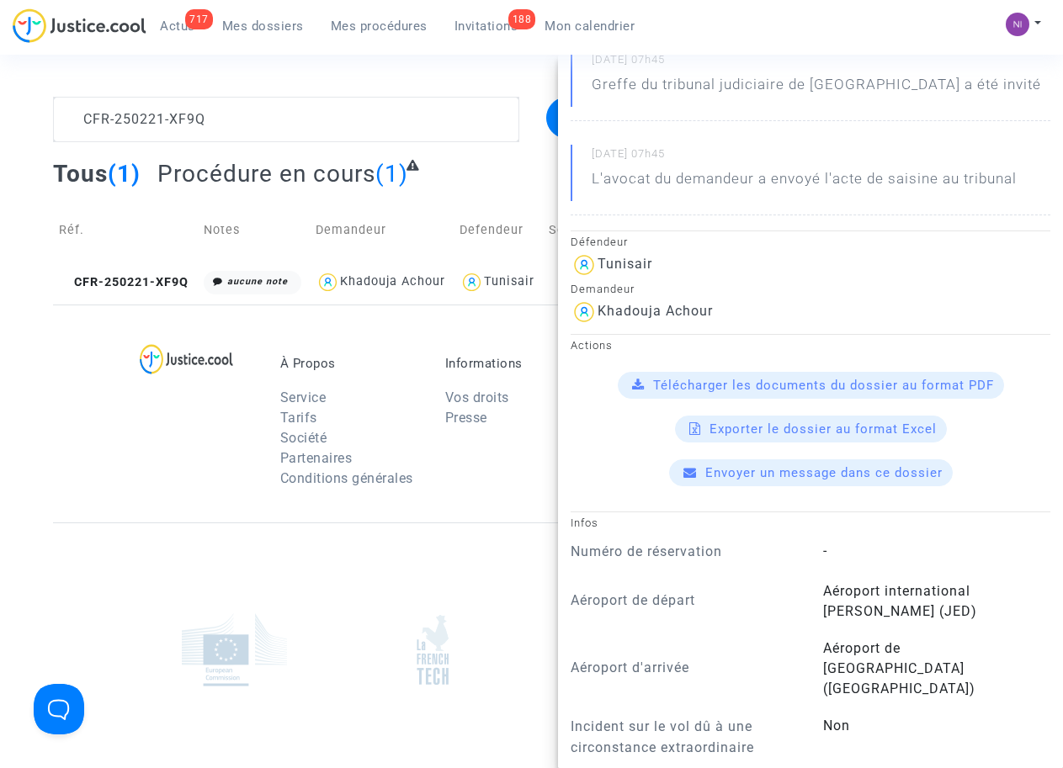
scroll to position [214, 0]
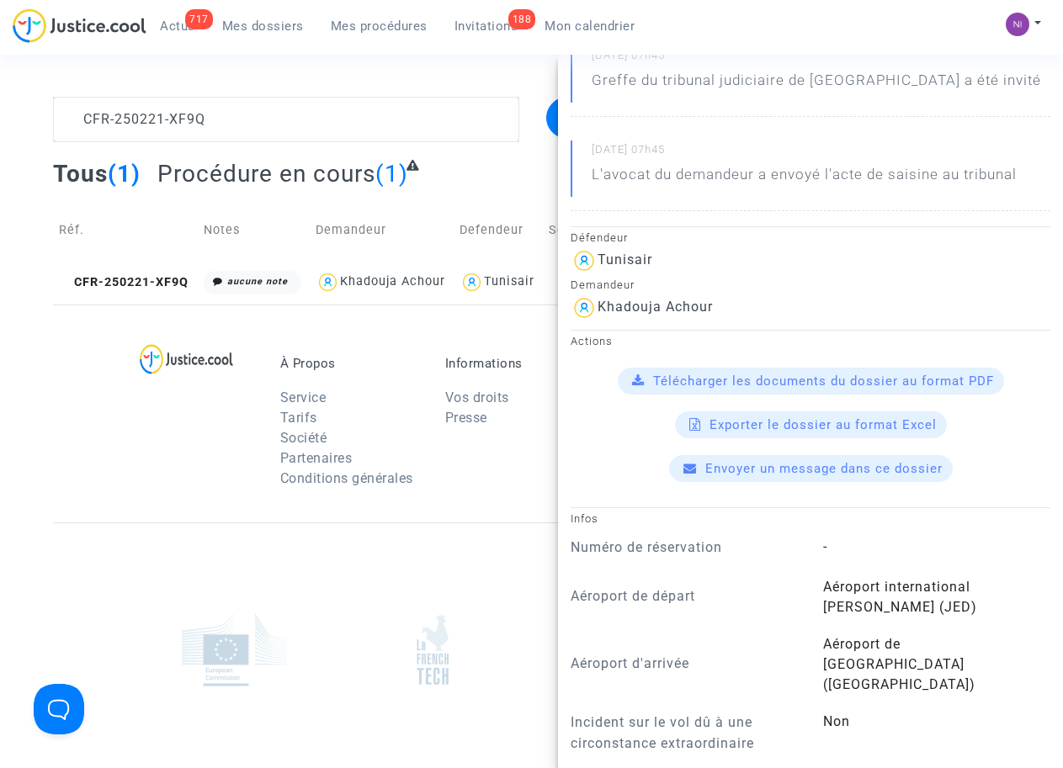
click at [823, 372] on div "Télécharger les documents du dossier au format PDF" at bounding box center [811, 381] width 386 height 27
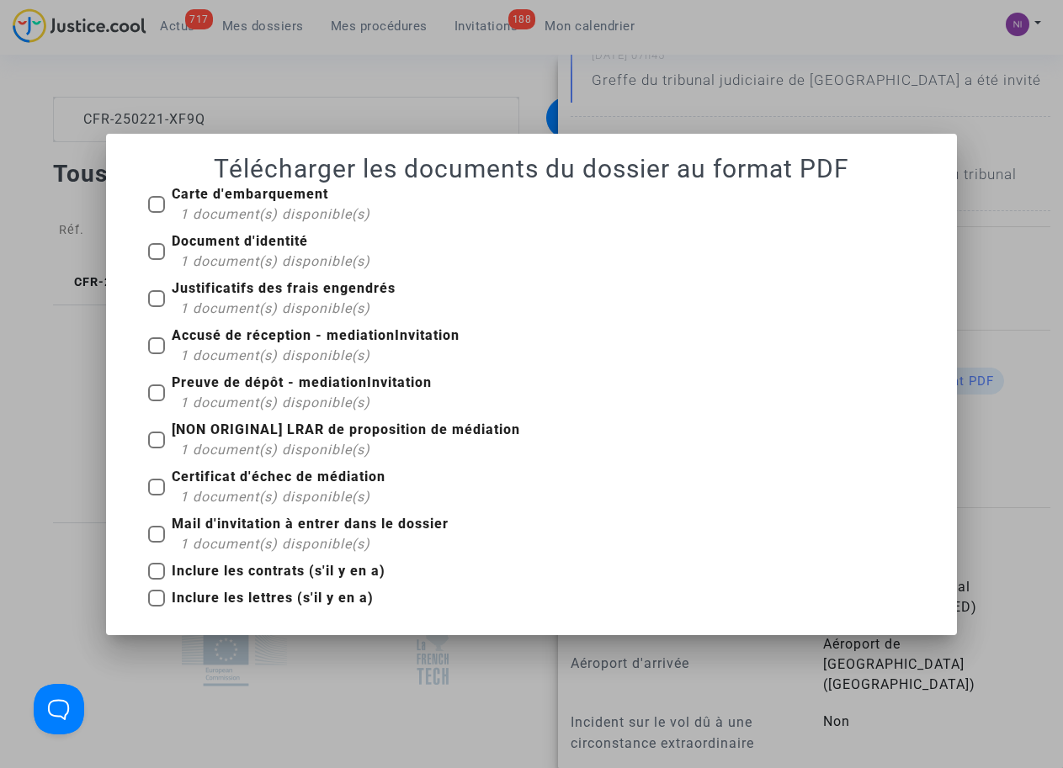
click at [151, 296] on span at bounding box center [156, 298] width 17 height 17
click at [156, 307] on input "Justificatifs des frais engendrés 1 document(s) disponible(s)" at bounding box center [156, 307] width 1 height 1
checkbox input "true"
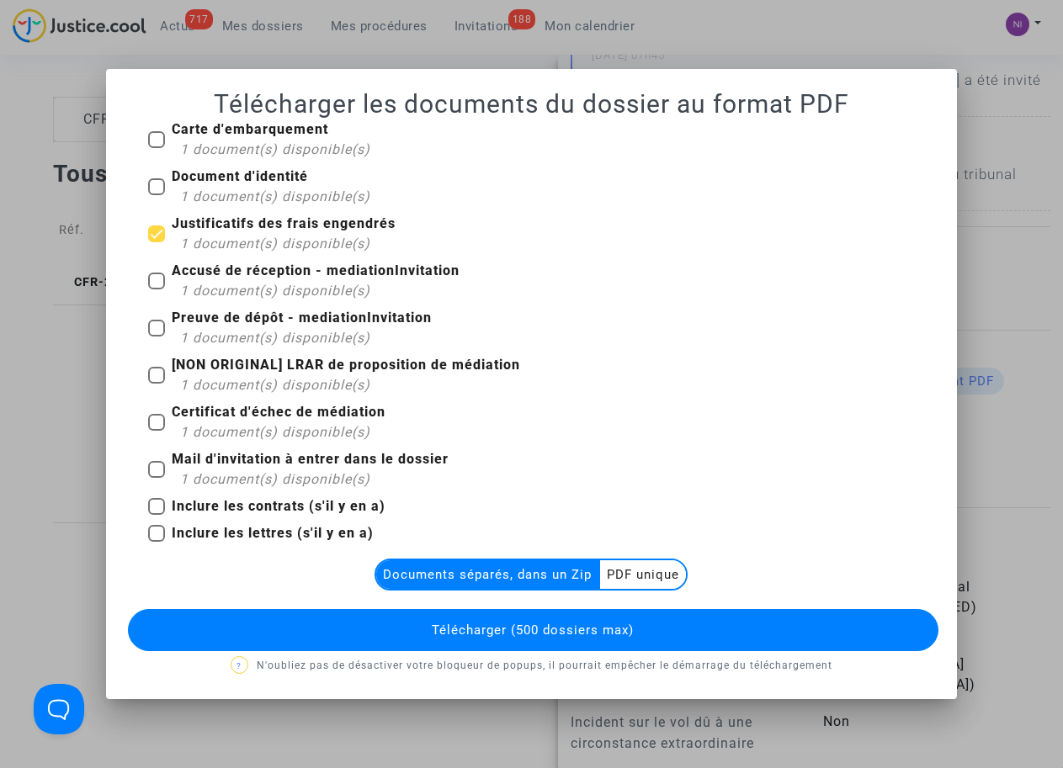
click at [624, 584] on multi-toggle-item "PDF unique" at bounding box center [643, 574] width 86 height 29
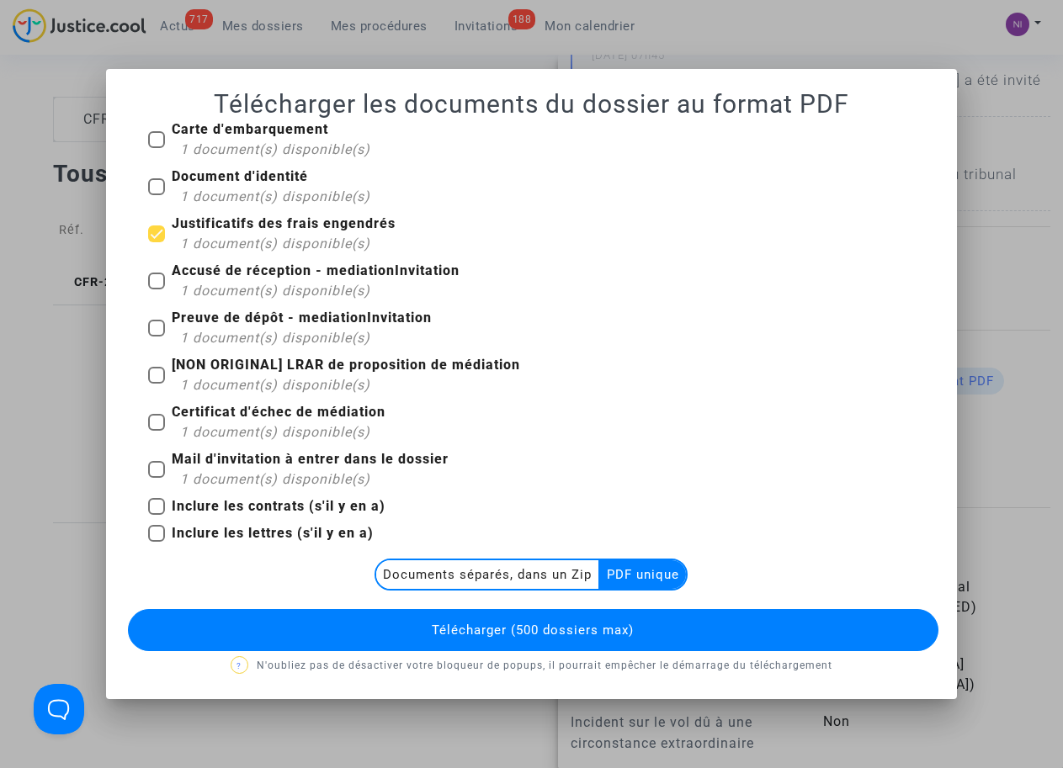
click at [555, 632] on span "Télécharger (500 dossiers max)" at bounding box center [533, 630] width 202 height 15
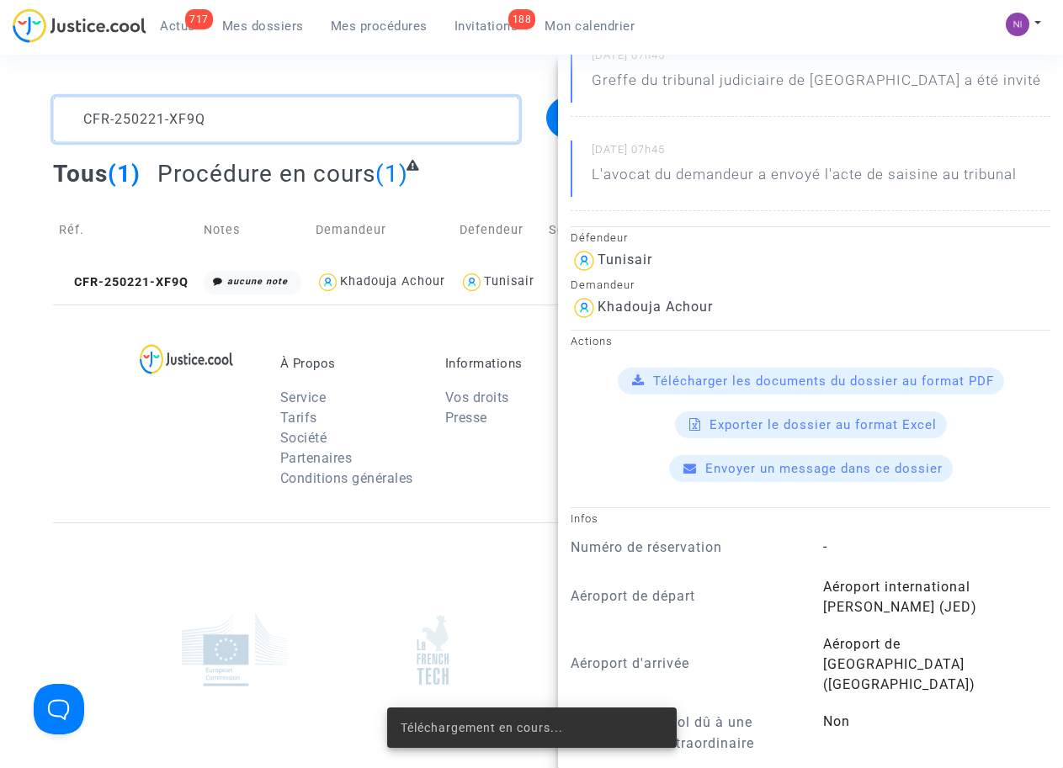
click at [194, 120] on textarea at bounding box center [285, 119] width 465 height 45
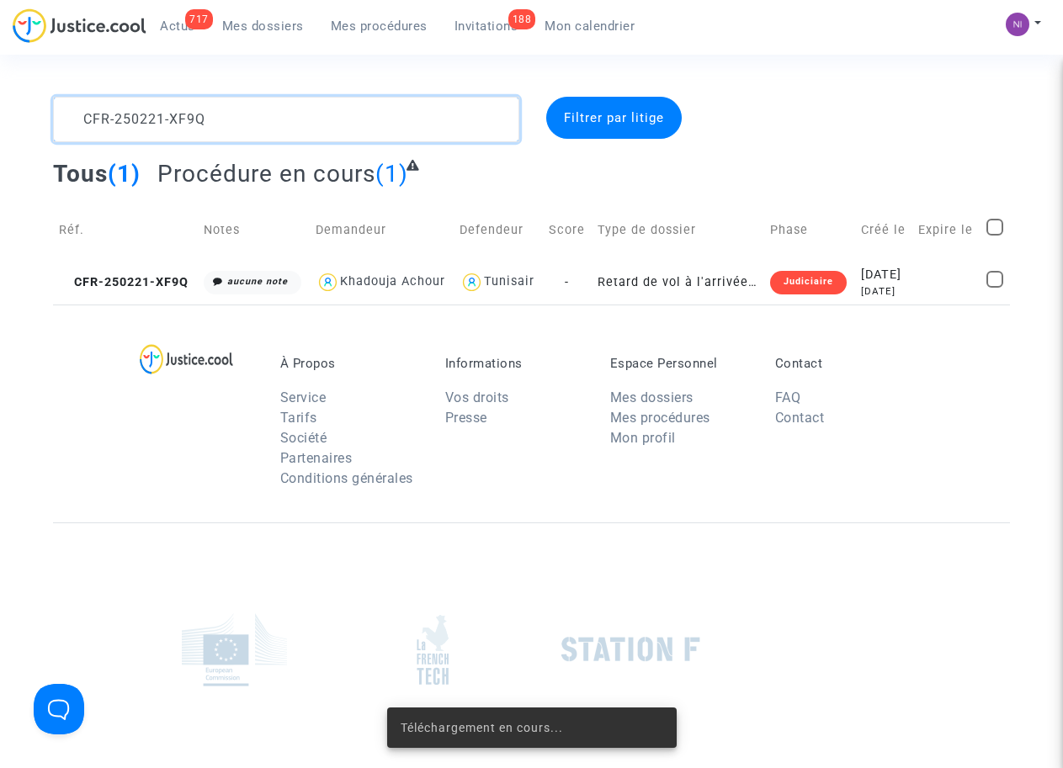
scroll to position [0, 0]
click at [236, 118] on textarea at bounding box center [285, 119] width 465 height 45
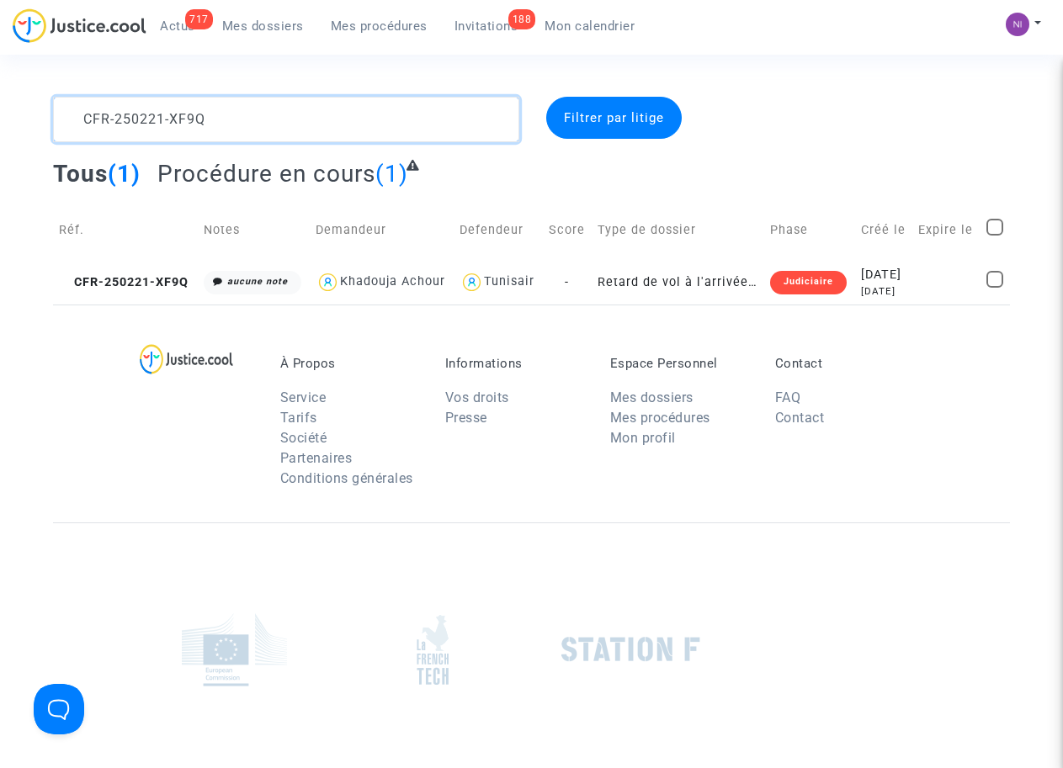
drag, startPoint x: 245, startPoint y: 116, endPoint x: 0, endPoint y: 120, distance: 244.9
click at [0, 120] on div "CFR-250221-XF9Q Filtrer par litige Tous (1) Procédure en cours (1) Réf. Notes D…" at bounding box center [531, 201] width 1063 height 208
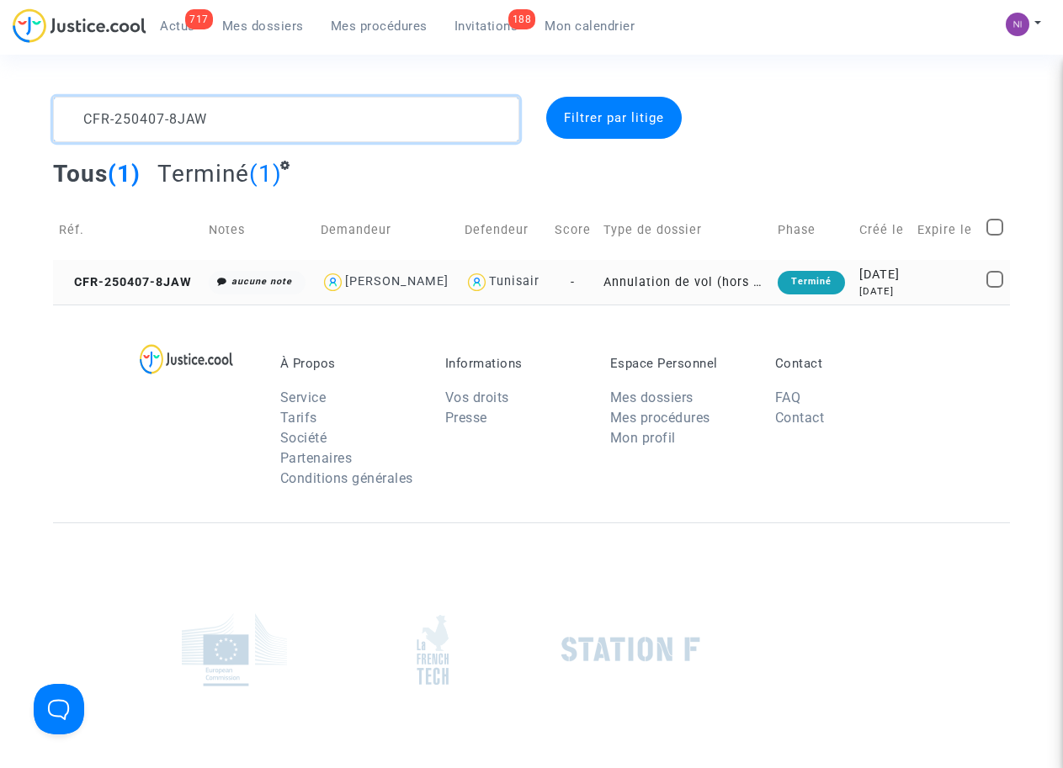
type textarea "CFR-250407-8JAW"
click at [862, 282] on div "[DATE]" at bounding box center [882, 275] width 46 height 19
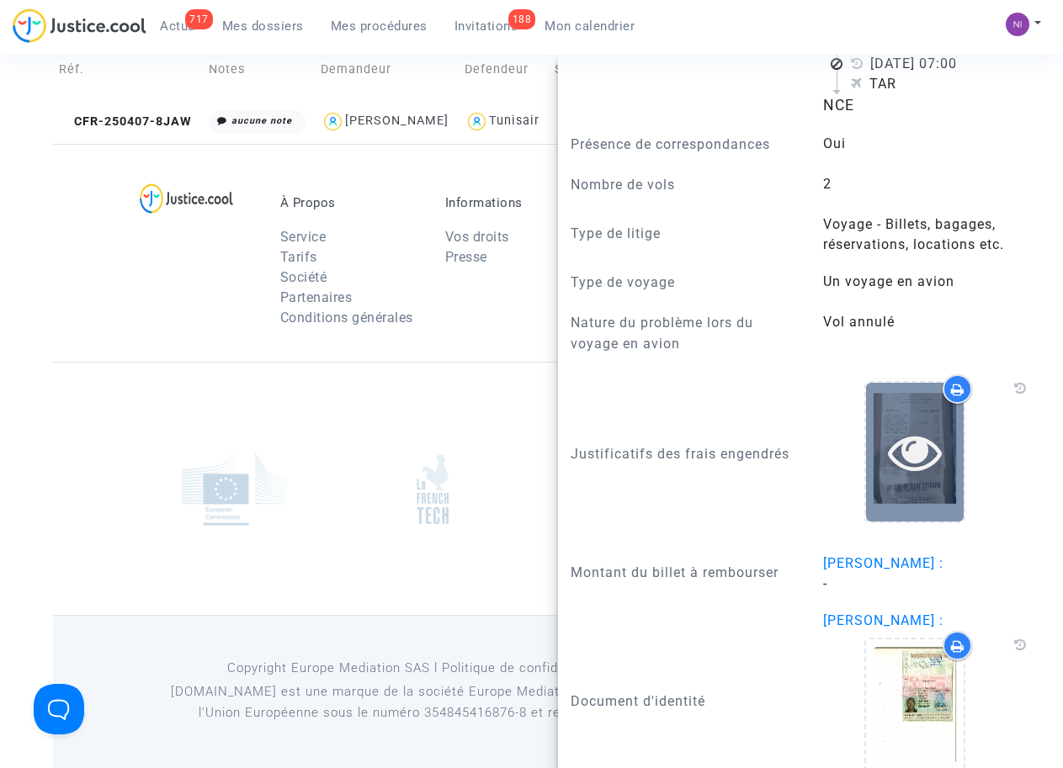
scroll to position [1510, 0]
click at [888, 429] on icon at bounding box center [915, 452] width 55 height 54
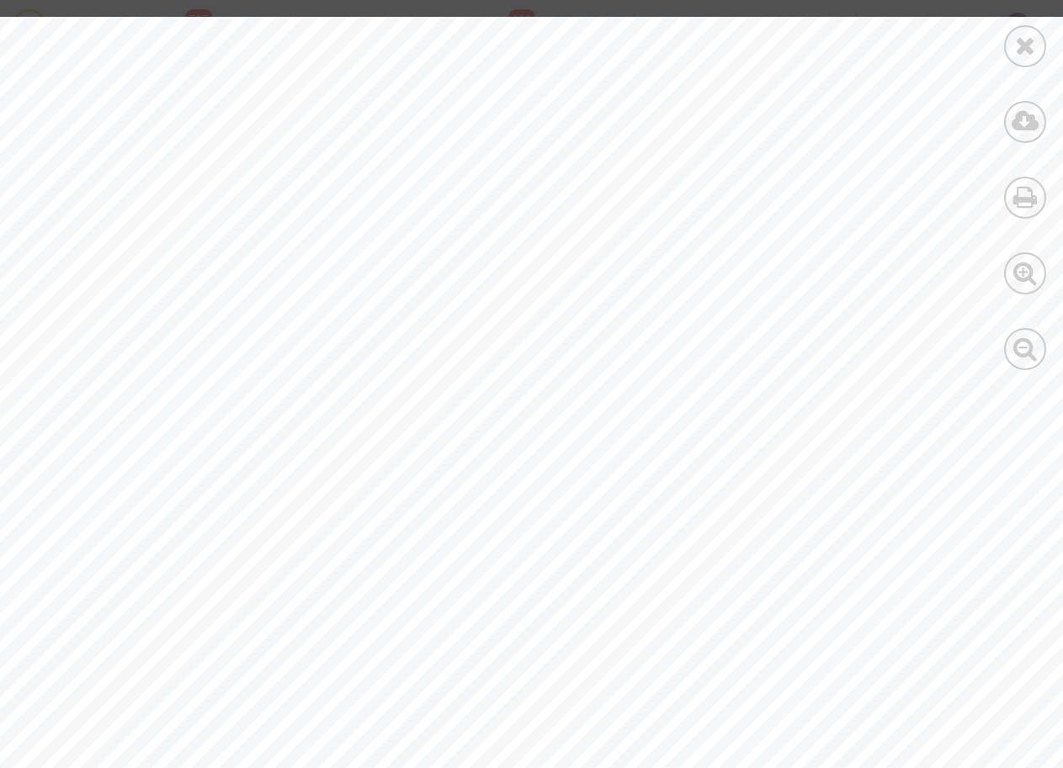
scroll to position [0, 0]
click at [1026, 54] on icon at bounding box center [1025, 45] width 21 height 25
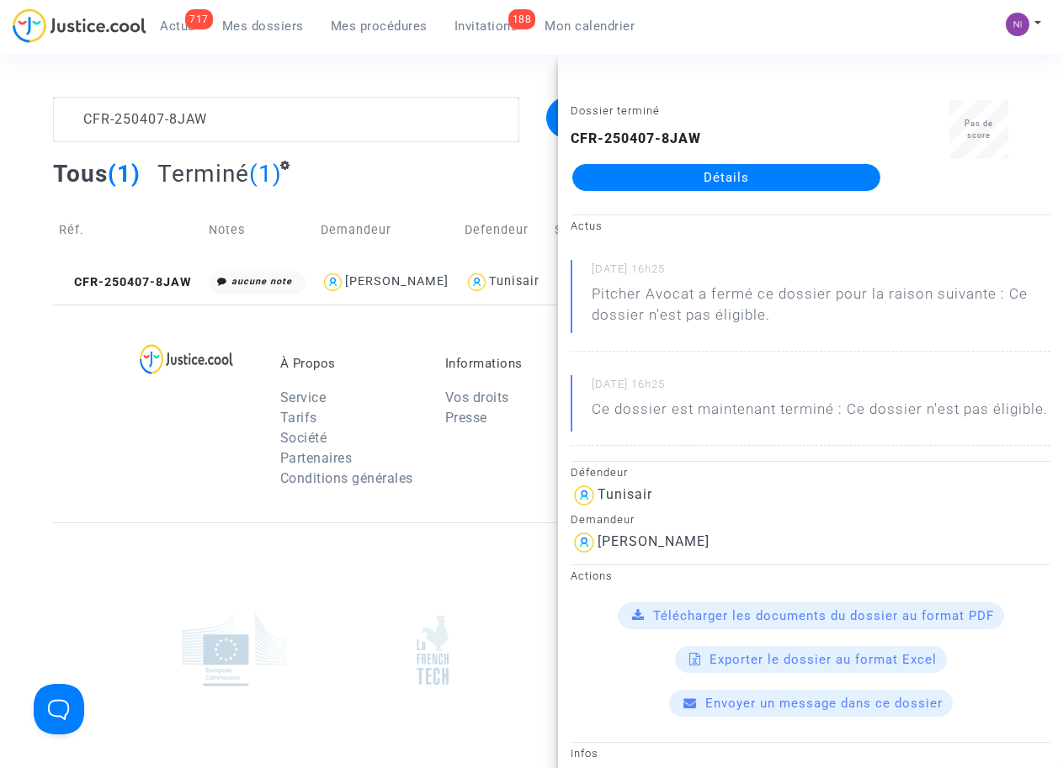
click at [194, 459] on div at bounding box center [201, 426] width 132 height 141
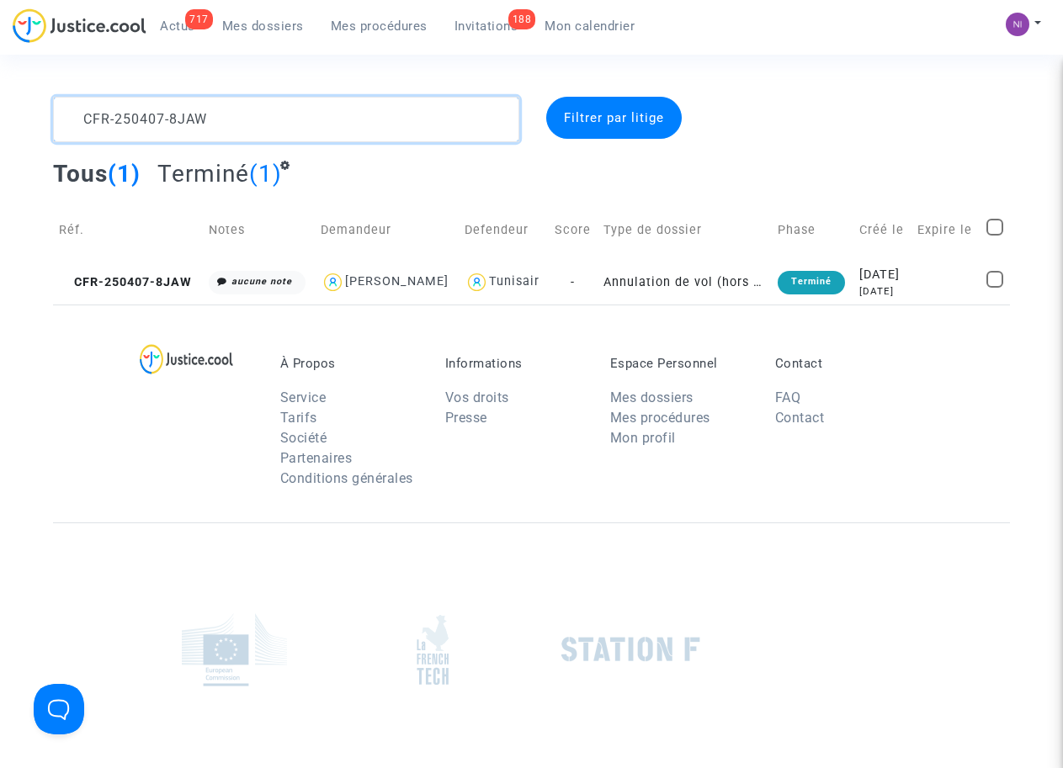
drag, startPoint x: 248, startPoint y: 120, endPoint x: 0, endPoint y: 97, distance: 249.4
click at [0, 97] on div "CFR-250407-8JAW Filtrer par litige Tous (1) Terminé (1) Réf. Notes Demandeur De…" at bounding box center [531, 201] width 1063 height 208
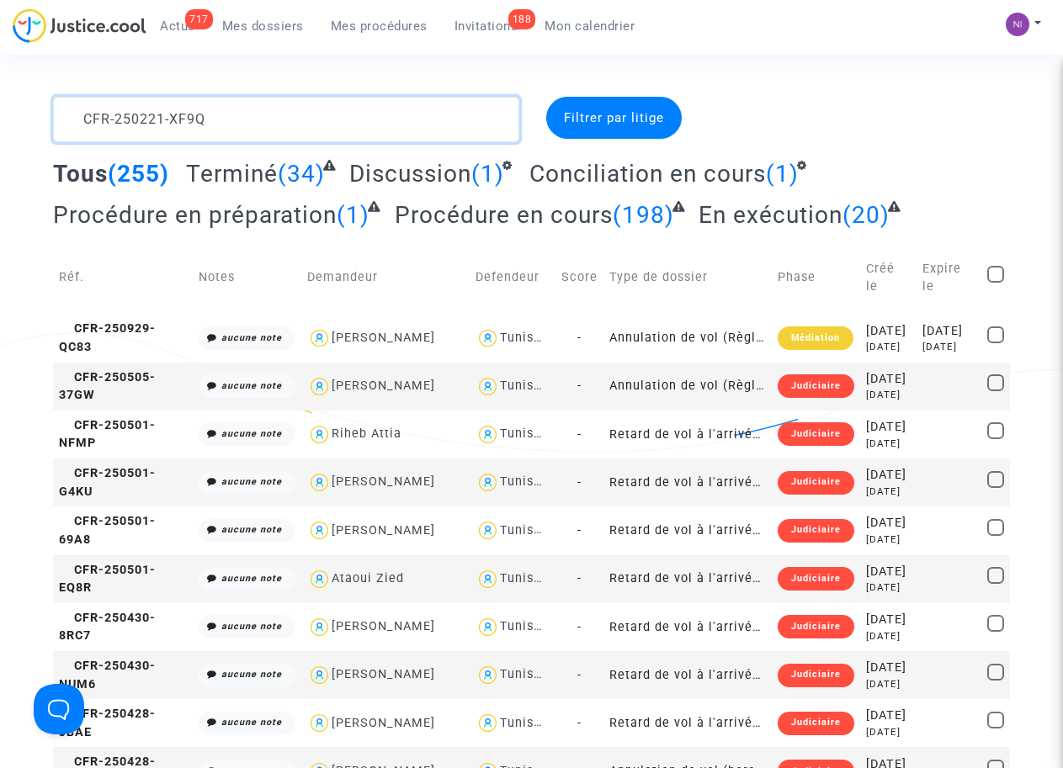
click at [216, 130] on textarea at bounding box center [285, 119] width 465 height 45
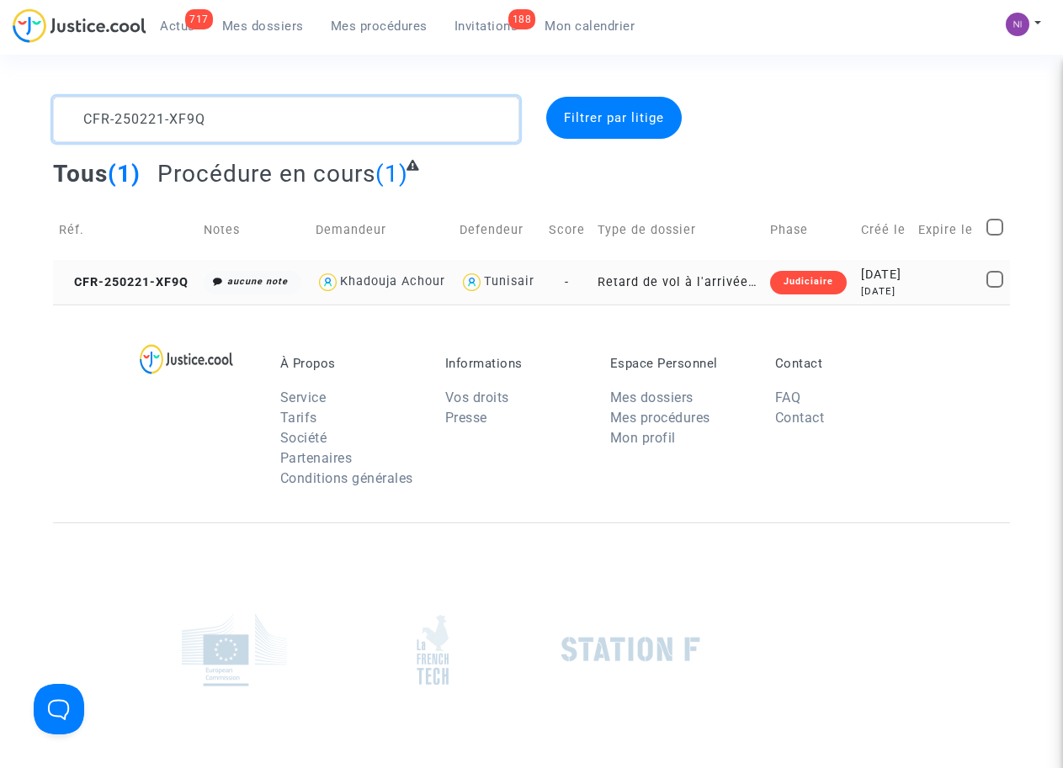
type textarea "CFR-250221-XF9Q"
click at [881, 284] on div "[DATE]" at bounding box center [884, 275] width 46 height 19
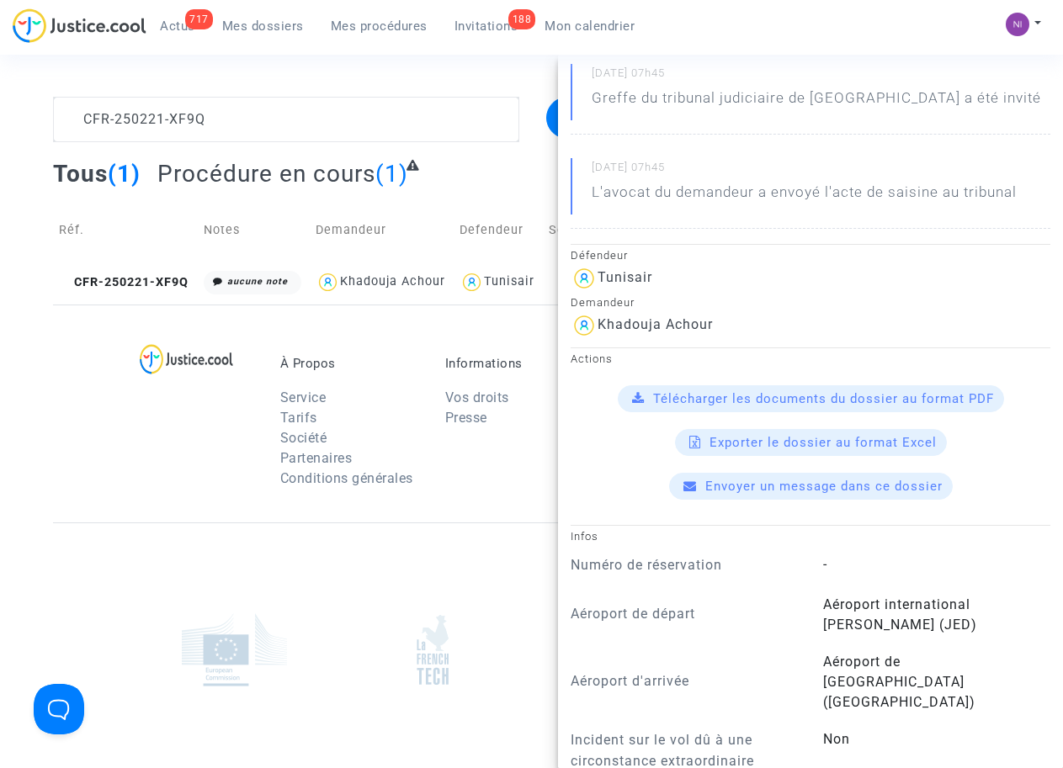
scroll to position [195, 0]
click at [868, 395] on span "Télécharger les documents du dossier au format PDF" at bounding box center [823, 399] width 341 height 15
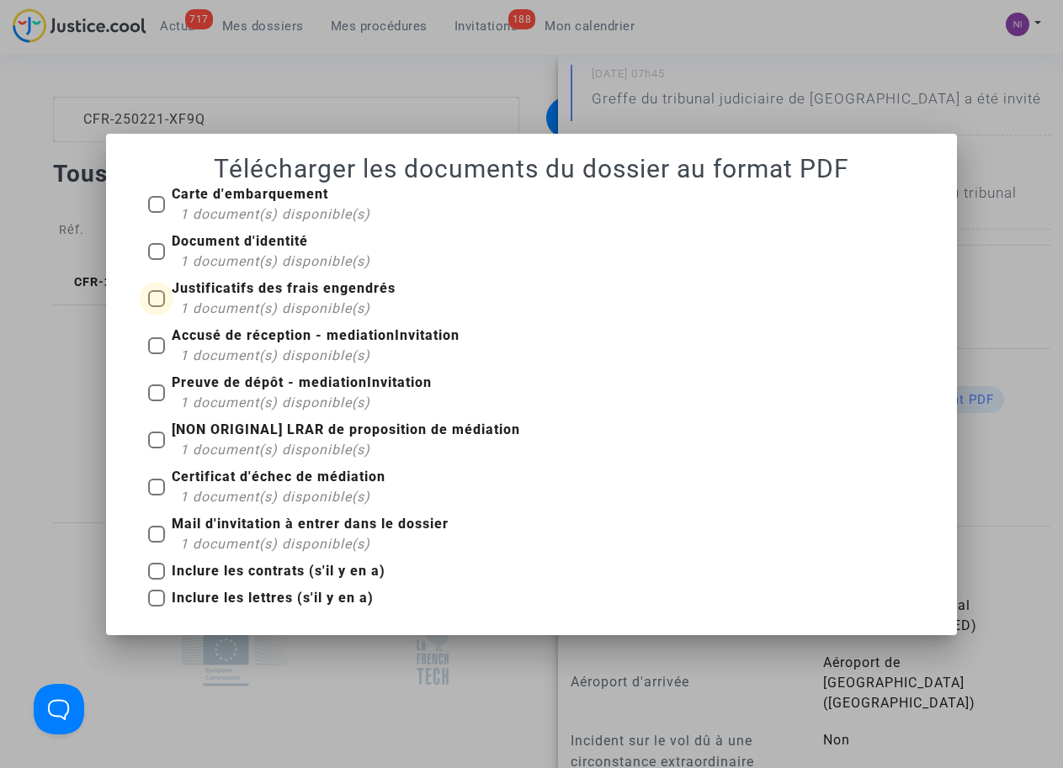
click at [170, 298] on label "Justificatifs des frais engendrés 1 document(s) disponible(s)" at bounding box center [271, 299] width 247 height 40
click at [157, 307] on input "Justificatifs des frais engendrés 1 document(s) disponible(s)" at bounding box center [156, 307] width 1 height 1
checkbox input "true"
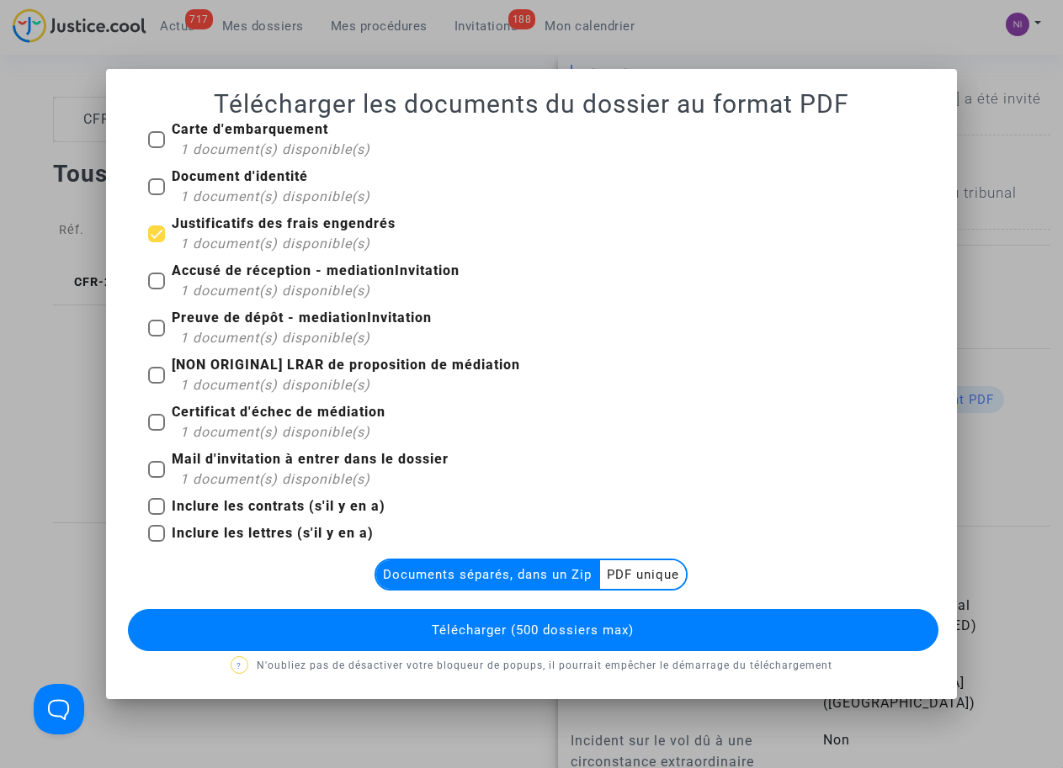
click at [629, 568] on multi-toggle-item "PDF unique" at bounding box center [643, 574] width 86 height 29
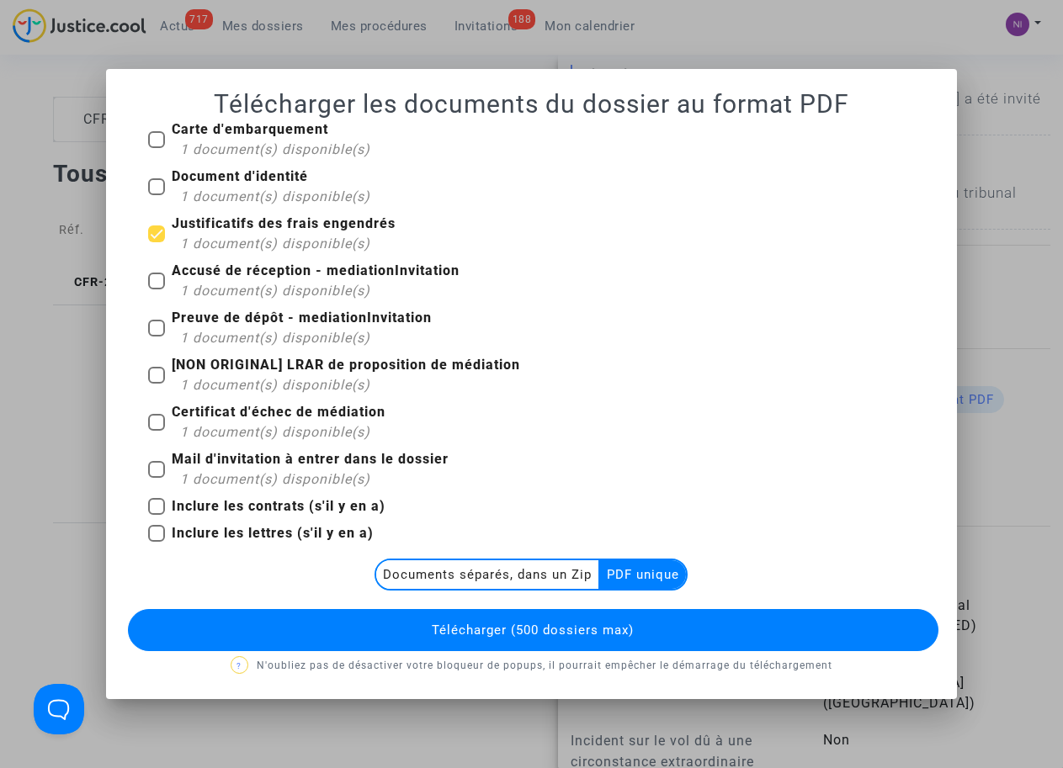
click at [601, 617] on button "Télécharger (500 dossiers max)" at bounding box center [533, 630] width 810 height 42
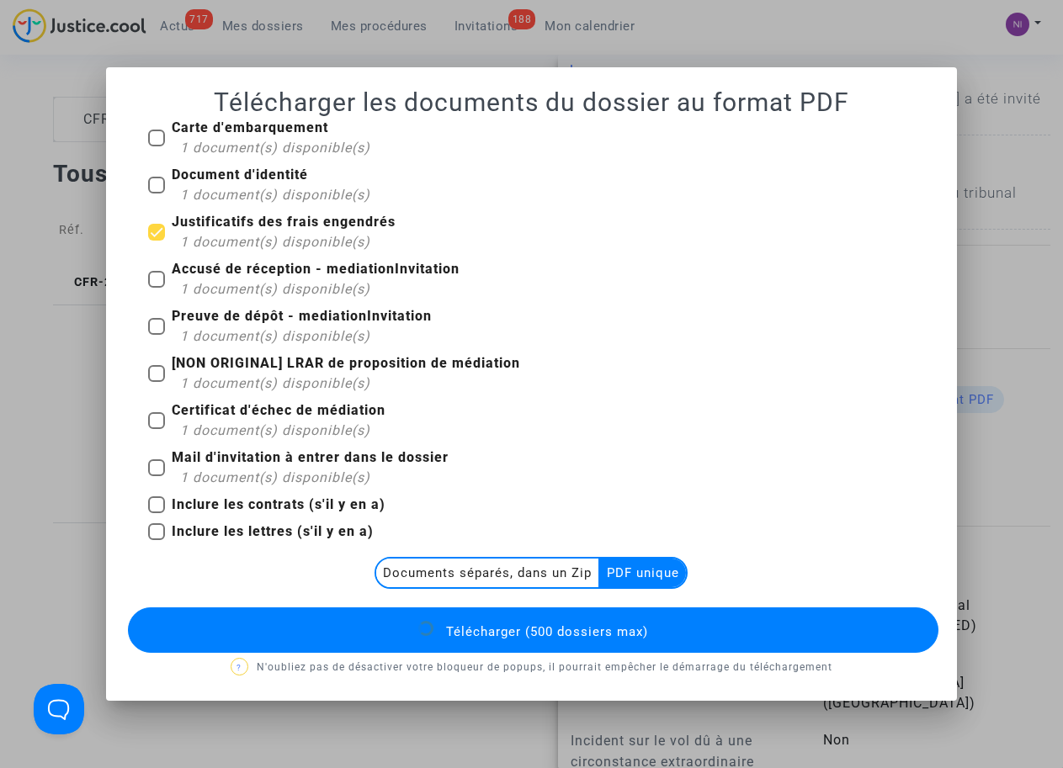
click at [588, 628] on span "Télécharger (500 dossiers max)" at bounding box center [547, 631] width 202 height 15
click at [588, 631] on span "Télécharger (500 dossiers max)" at bounding box center [547, 631] width 202 height 15
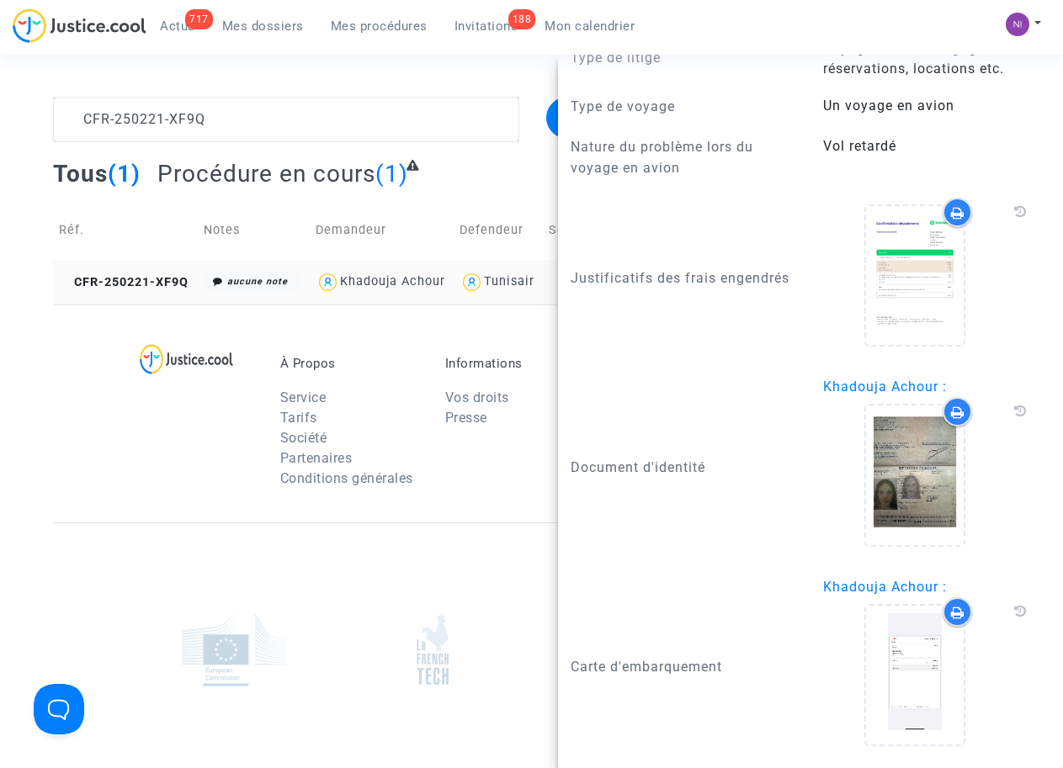
scroll to position [0, 0]
click at [29, 110] on div "CFR-250221-XF9Q Filtrer par litige Tous (1) Procédure en cours (1) Réf. Notes D…" at bounding box center [531, 201] width 1063 height 208
